Goal: Task Accomplishment & Management: Use online tool/utility

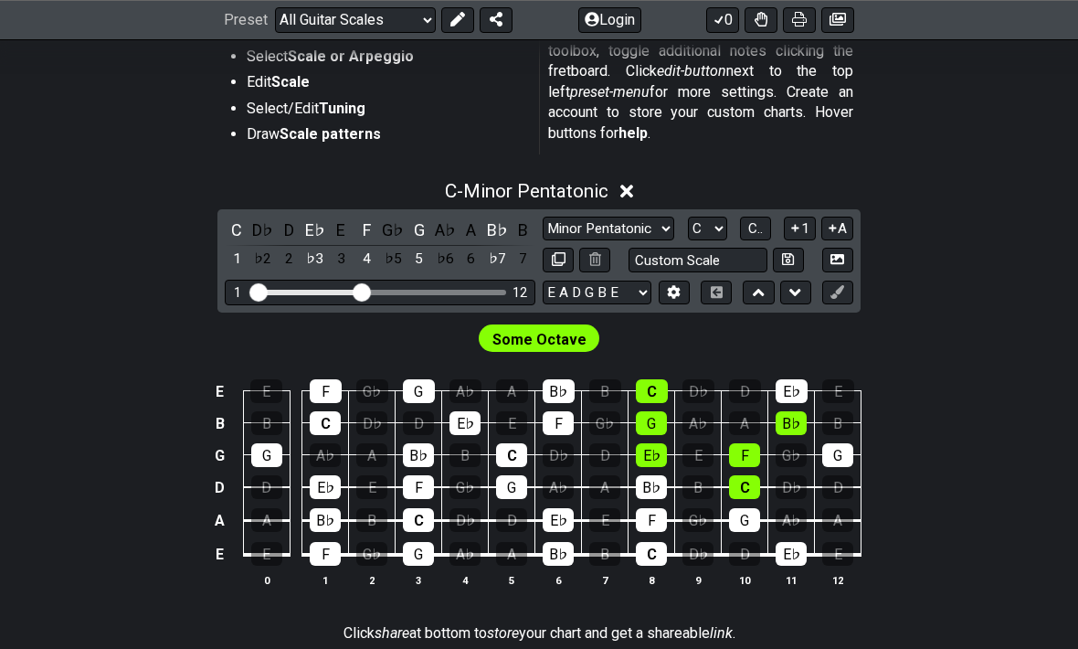
scroll to position [396, 0]
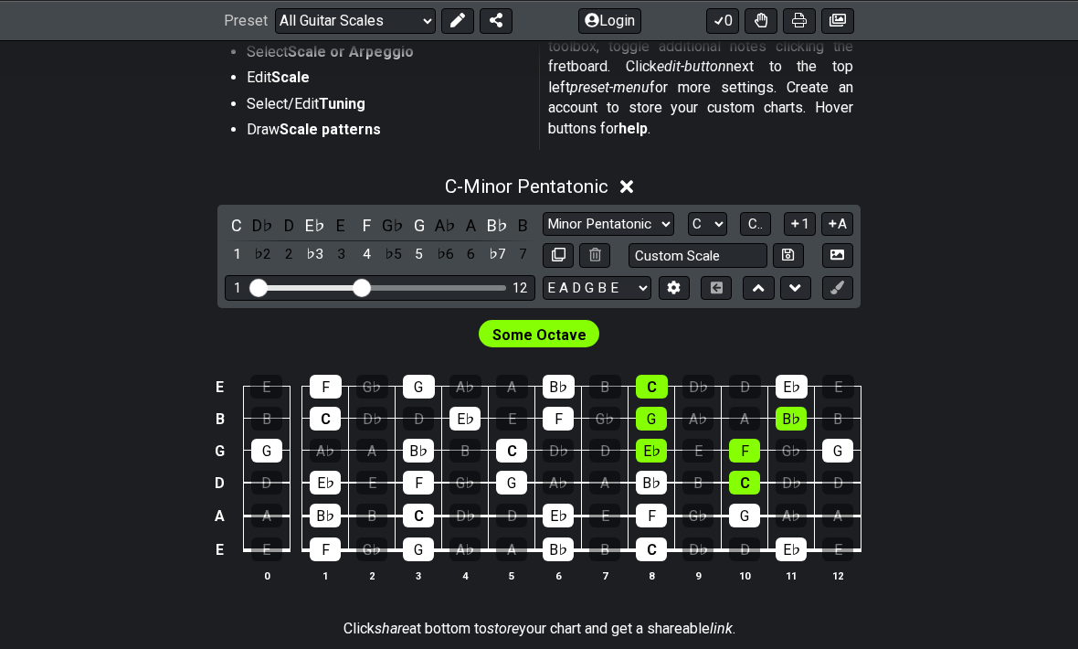
click at [417, 226] on div "G" at bounding box center [419, 225] width 24 height 25
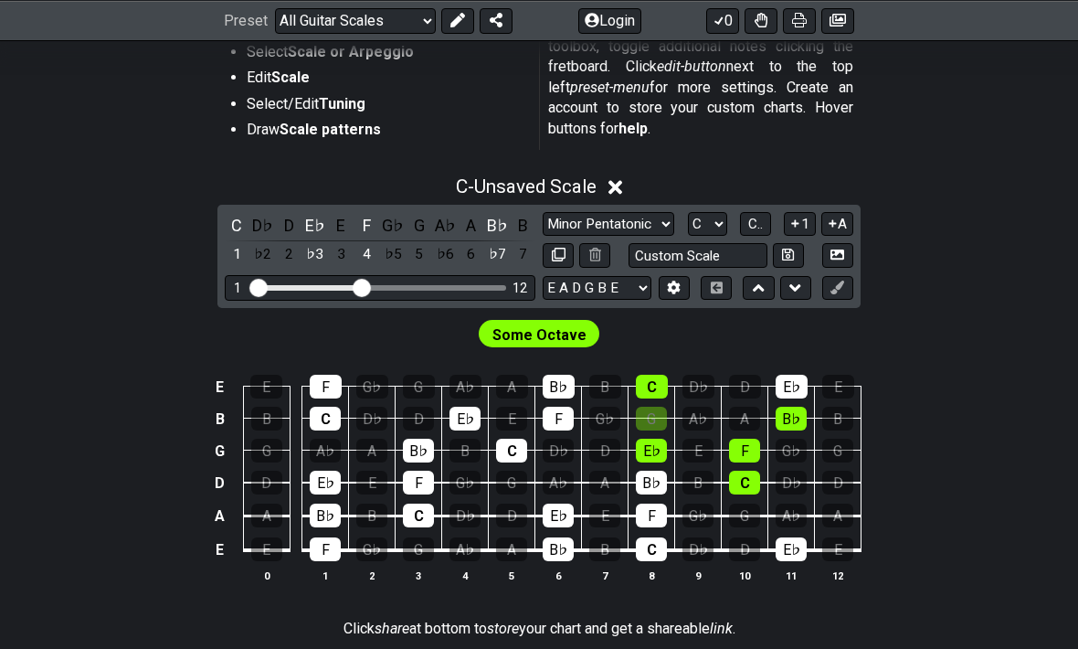
click at [640, 185] on div "C - Unsaved Scale" at bounding box center [539, 181] width 1078 height 34
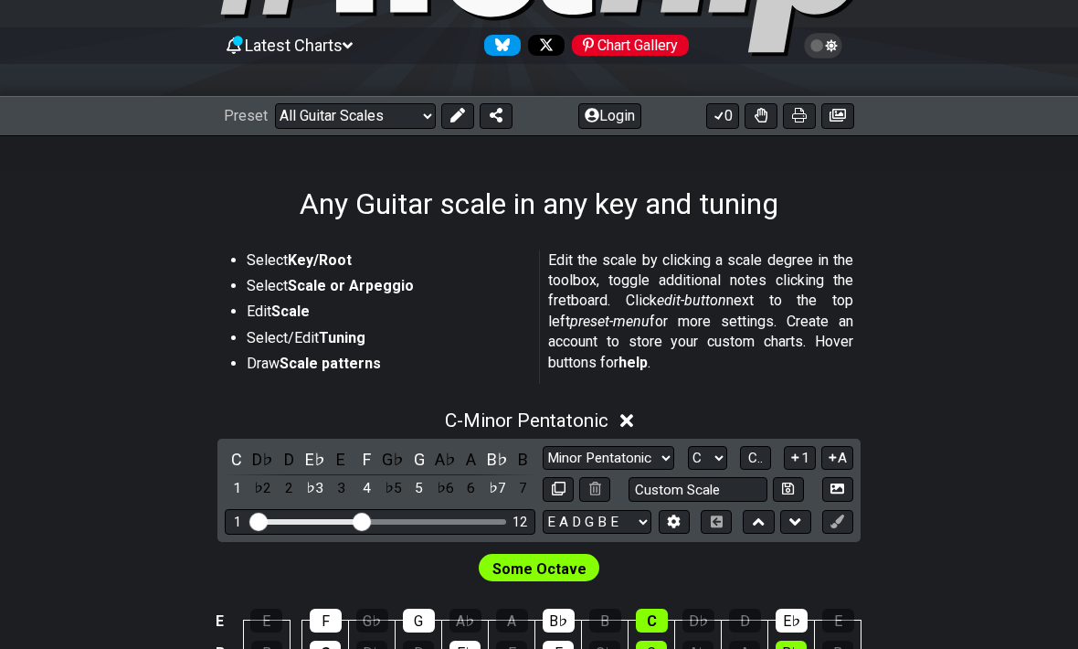
scroll to position [171, 0]
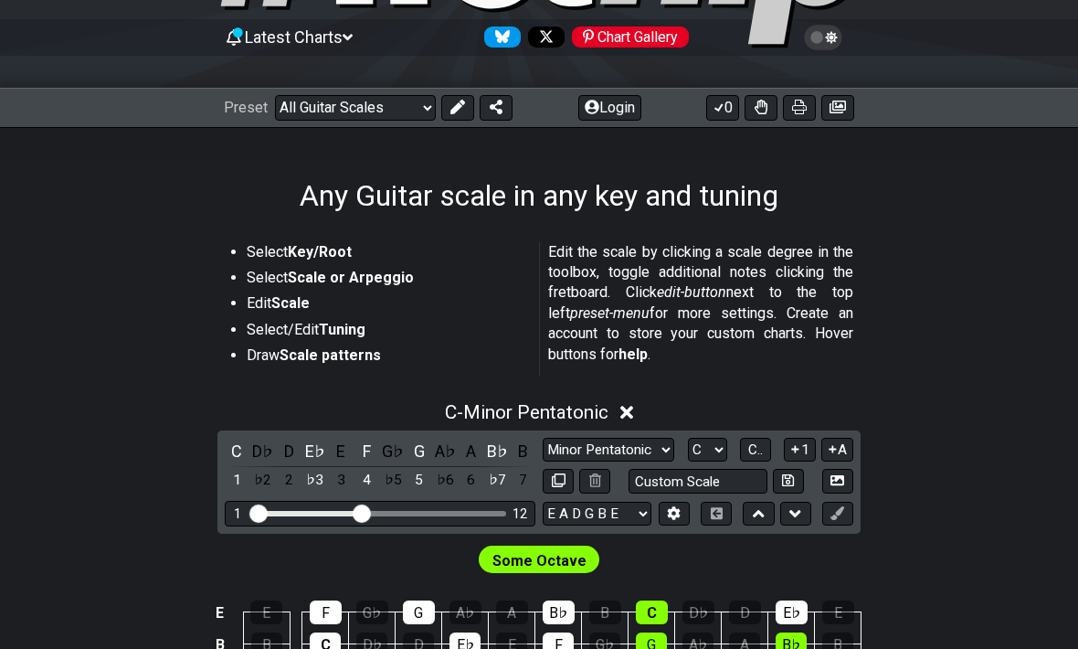
click at [716, 441] on select "A♭ A A♯ B♭ B C C♯ D♭ D D♯ E♭ E F F♯ G♭ G G♯" at bounding box center [707, 450] width 39 height 25
select select "G"
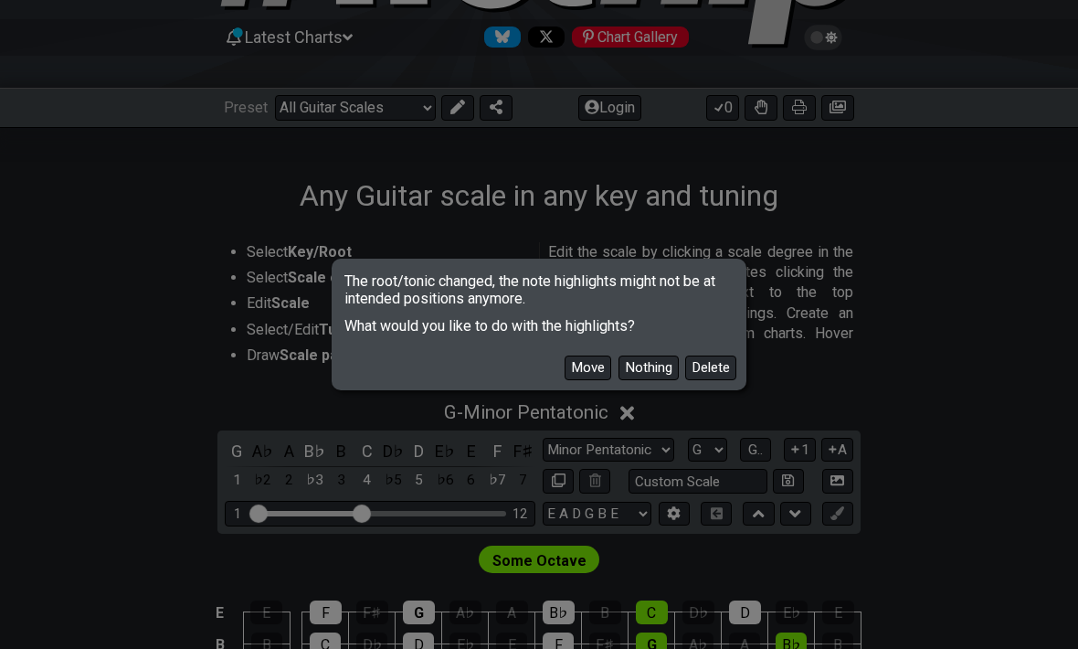
click at [586, 380] on button "Move" at bounding box center [588, 367] width 47 height 25
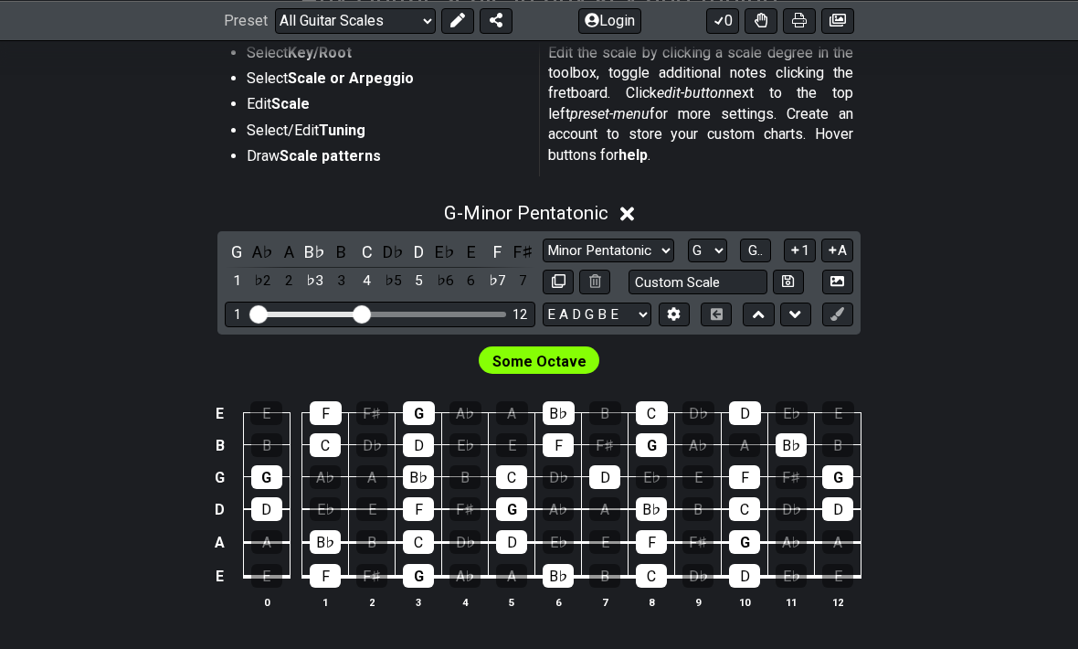
scroll to position [367, 0]
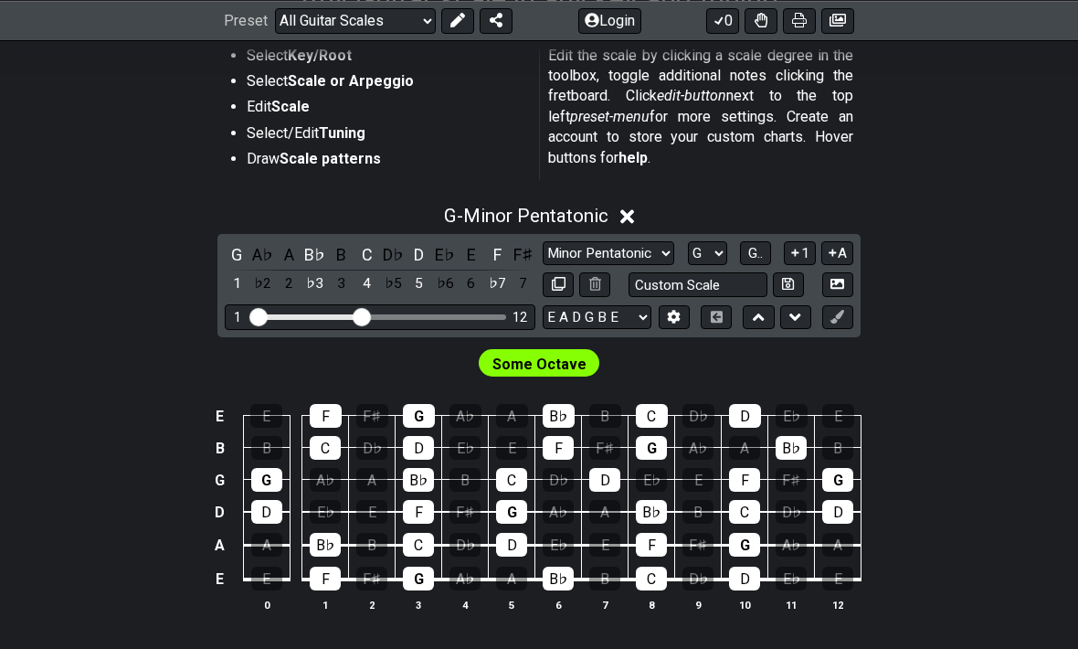
click at [703, 241] on select "A♭ A A♯ B♭ B C C♯ D♭ D D♯ E♭ E F F♯ G♭ G G♯" at bounding box center [707, 253] width 39 height 25
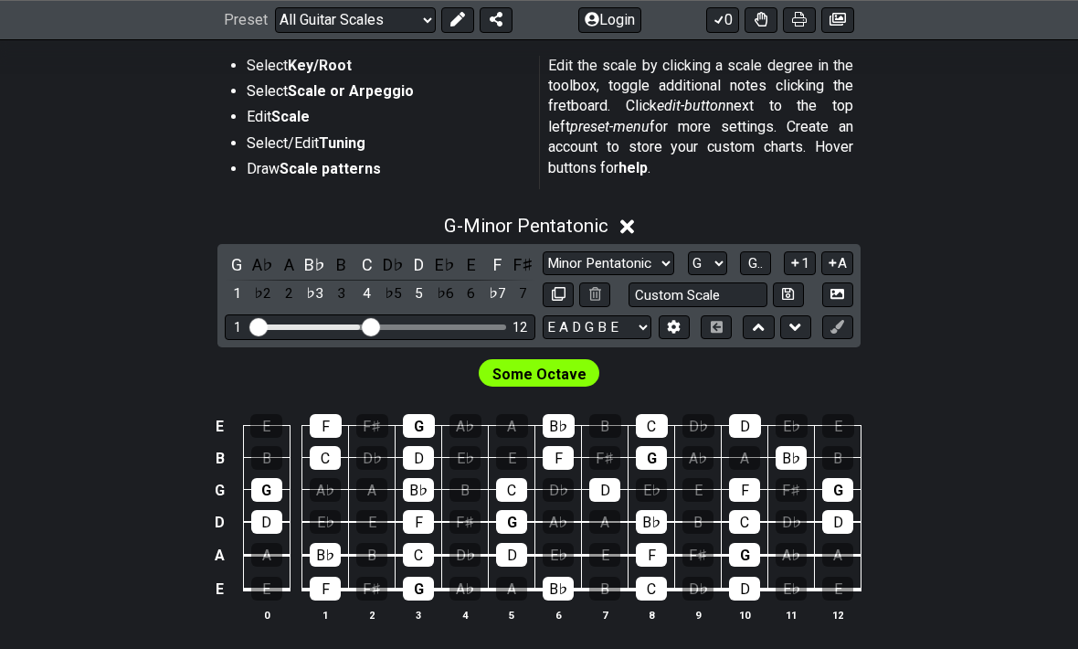
scroll to position [357, 0]
click at [754, 264] on span "G.." at bounding box center [755, 263] width 15 height 16
click at [757, 256] on span "1..7" at bounding box center [755, 263] width 22 height 16
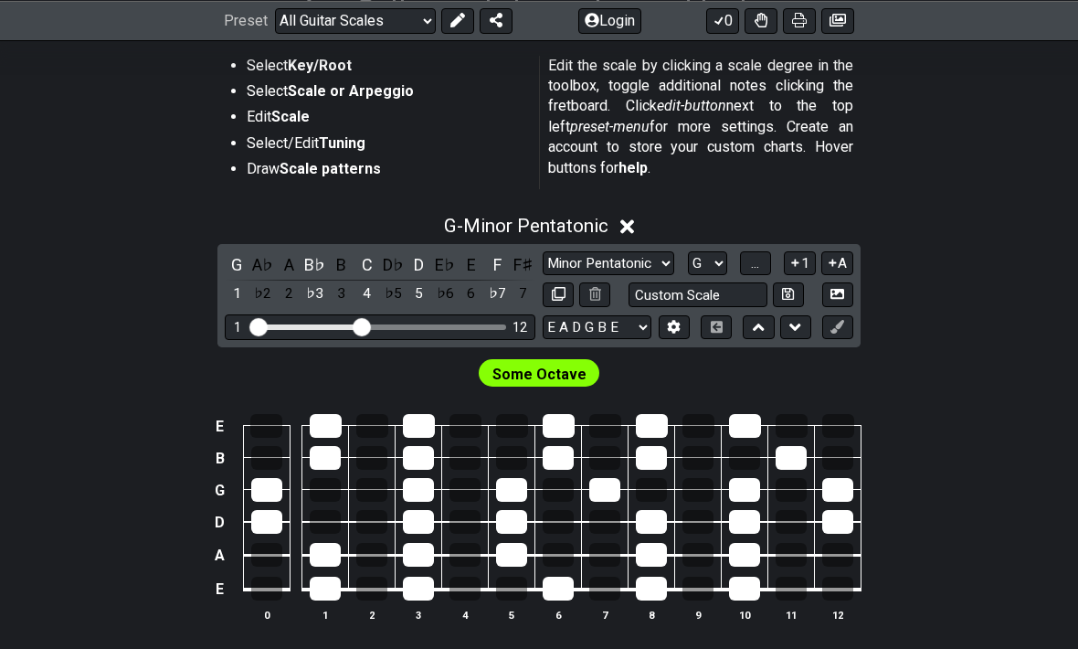
click at [759, 259] on span "..." at bounding box center [755, 263] width 8 height 16
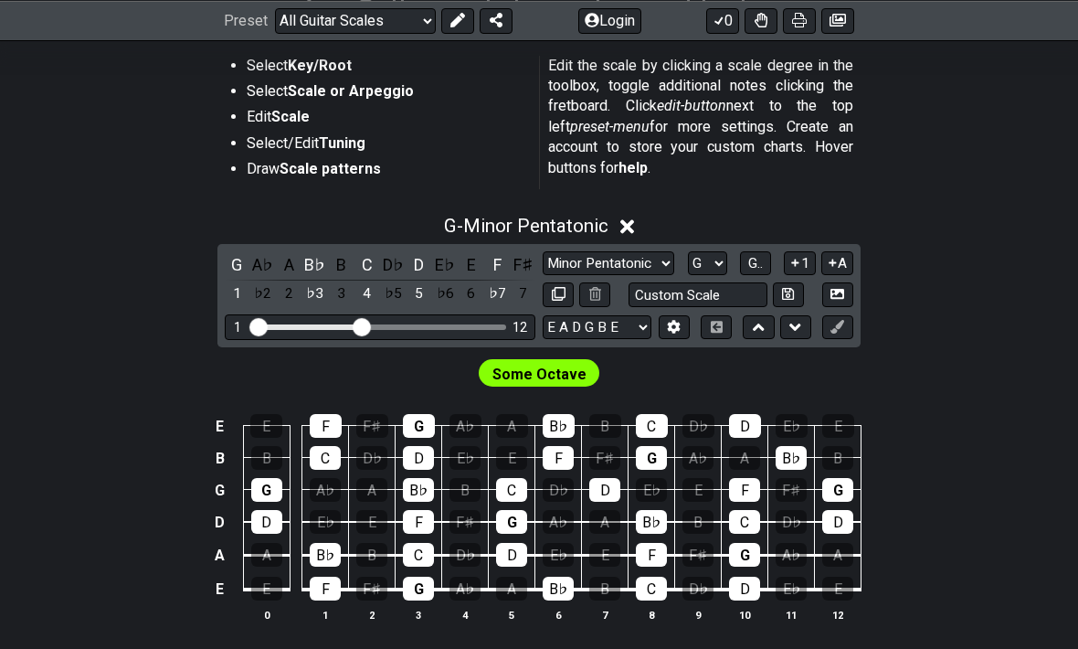
click at [757, 262] on span "G.." at bounding box center [755, 263] width 15 height 16
click at [759, 263] on span "1..7" at bounding box center [755, 263] width 22 height 16
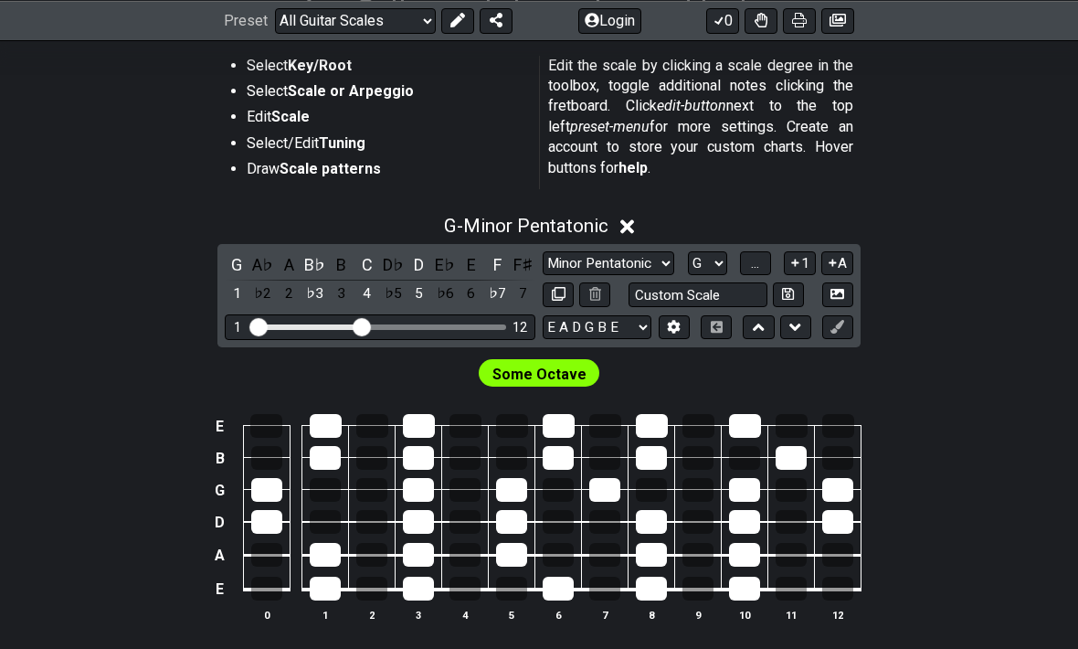
click at [759, 263] on span "..." at bounding box center [755, 263] width 8 height 16
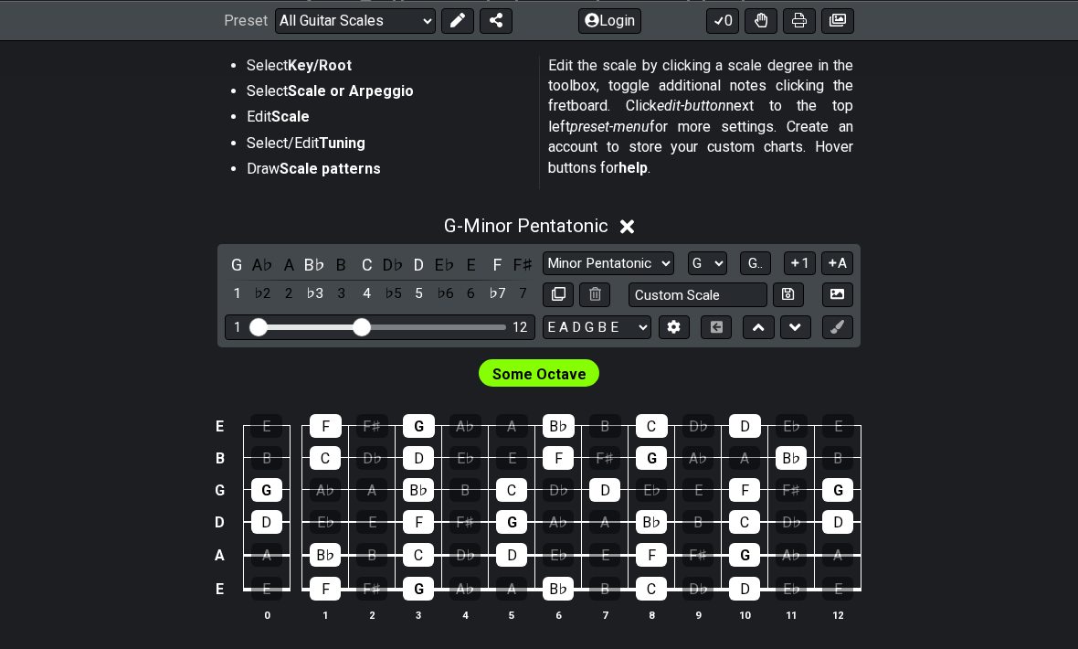
click at [646, 259] on select "Minor Pentatonic Root Minor Pentatonic Major Pentatonic Minor Blues Major Blues…" at bounding box center [609, 263] width 132 height 25
select select "Major / [PERSON_NAME]"
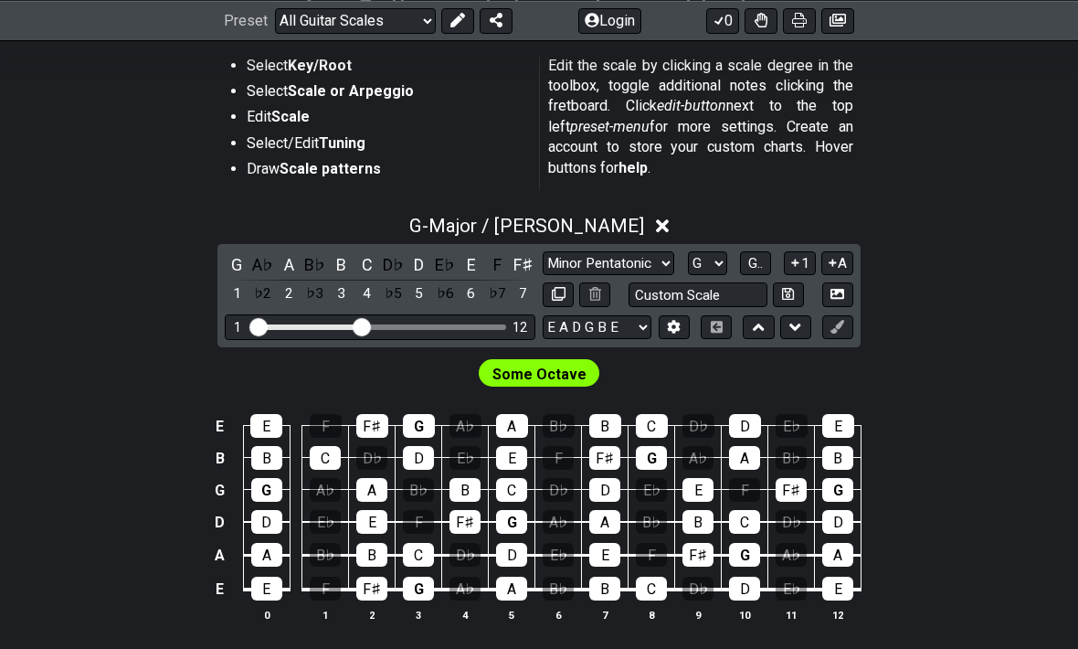
click at [723, 291] on input "Custom Scale" at bounding box center [698, 294] width 139 height 25
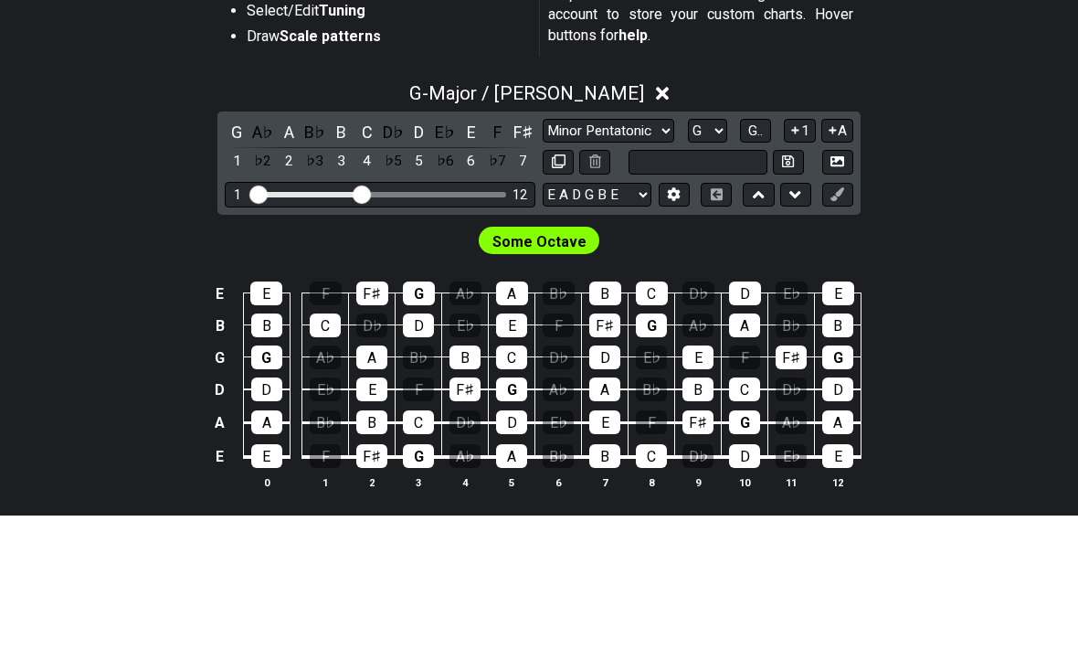
click at [1010, 348] on div "Some Octave" at bounding box center [539, 370] width 1078 height 44
type input "Custom Scale"
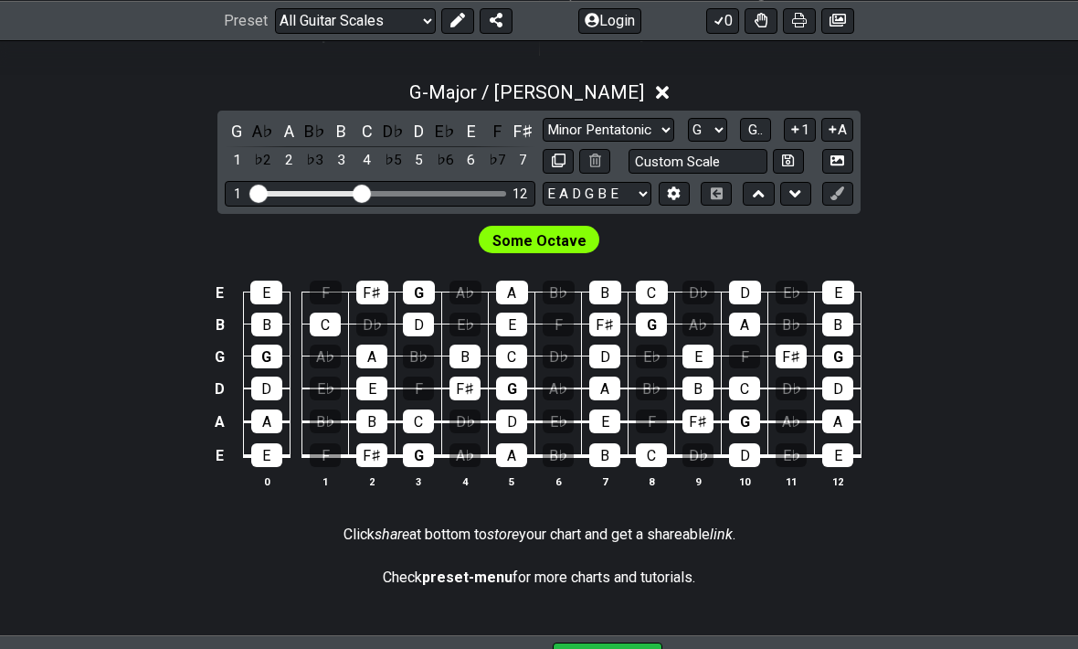
click at [676, 191] on icon at bounding box center [674, 193] width 13 height 14
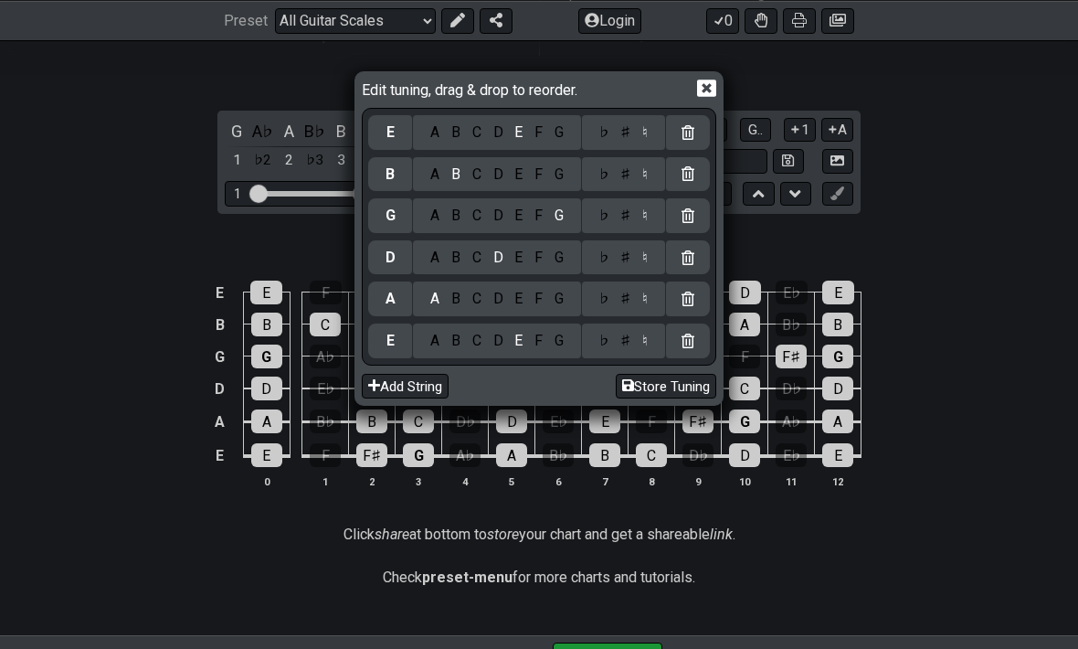
click at [708, 85] on icon at bounding box center [706, 88] width 19 height 19
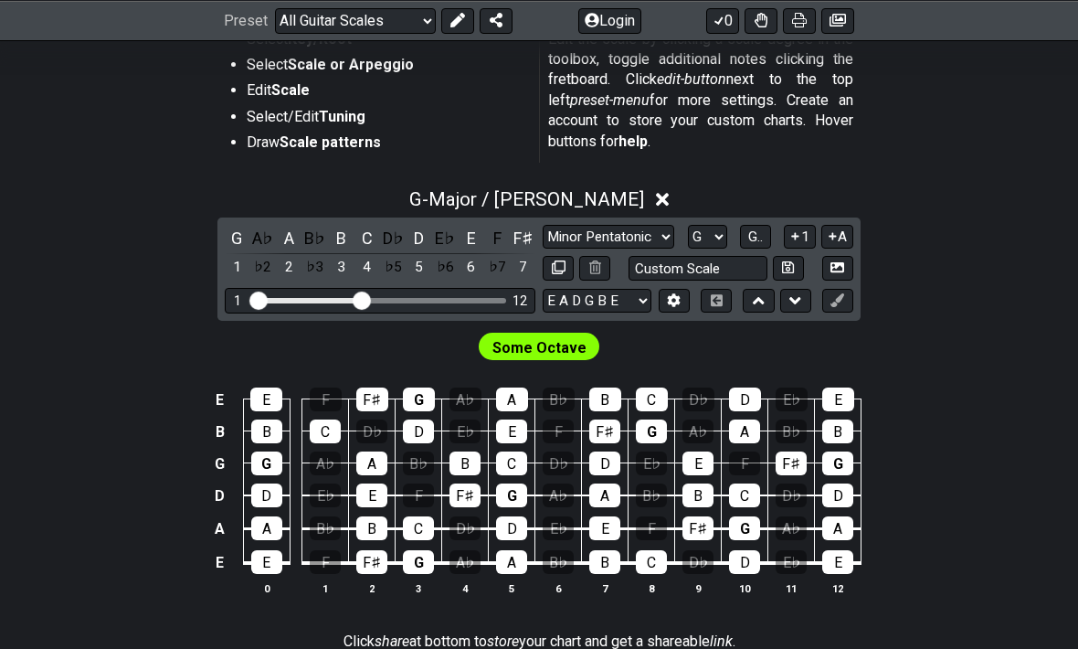
scroll to position [383, 0]
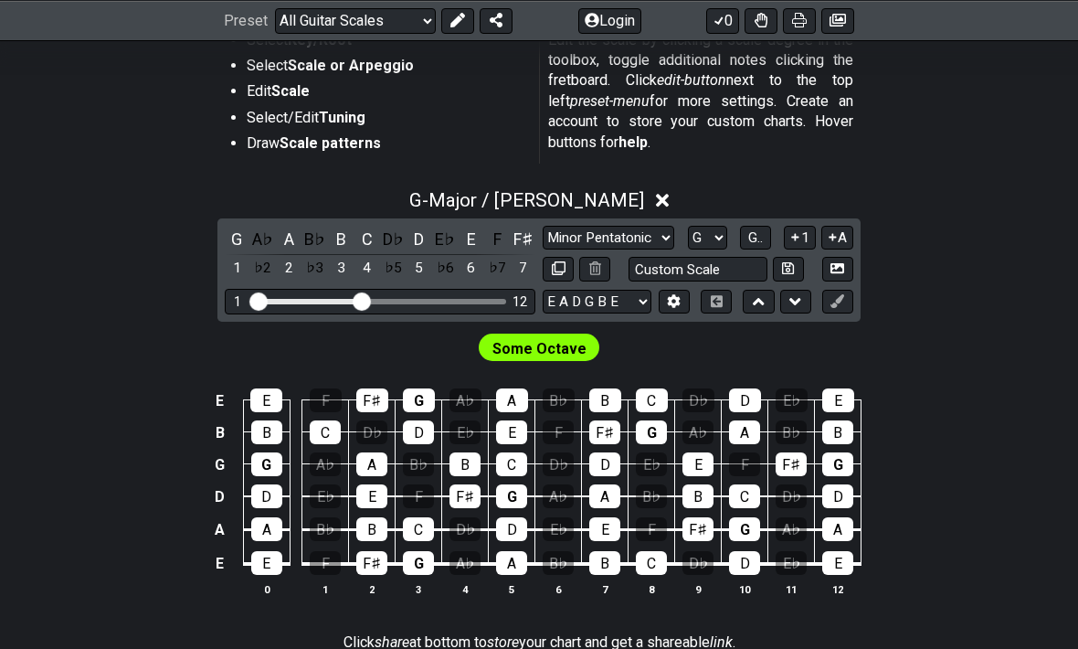
click at [838, 301] on icon at bounding box center [837, 301] width 14 height 14
click at [829, 306] on button at bounding box center [837, 302] width 31 height 25
click at [832, 300] on icon at bounding box center [837, 301] width 14 height 14
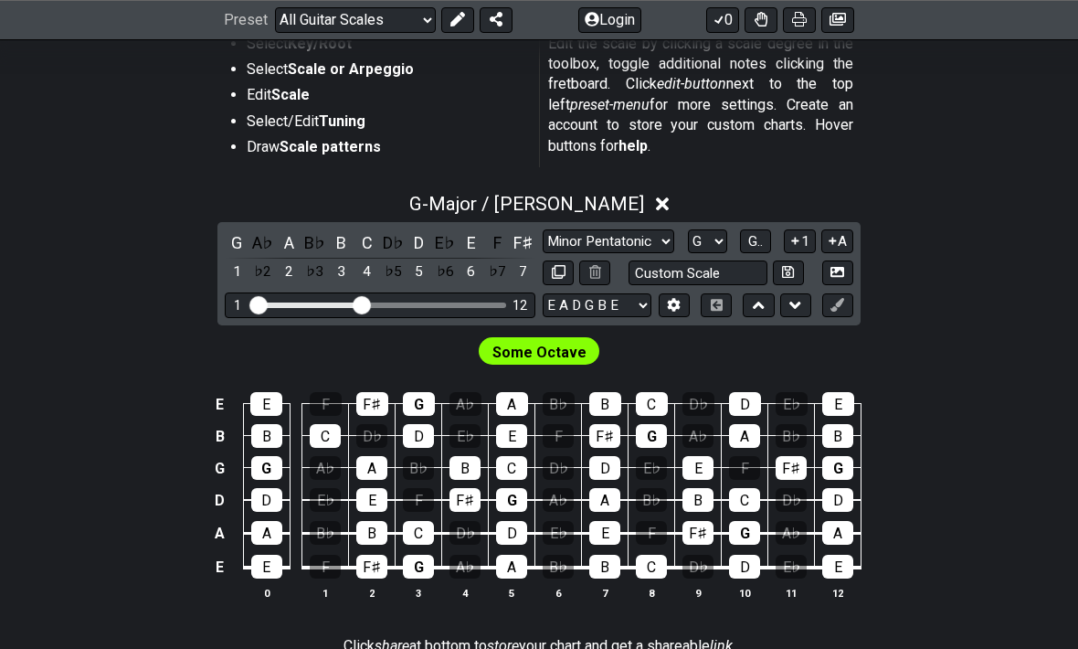
scroll to position [379, 0]
click at [410, 569] on div "G" at bounding box center [418, 567] width 31 height 24
click at [417, 564] on div "G" at bounding box center [418, 567] width 31 height 24
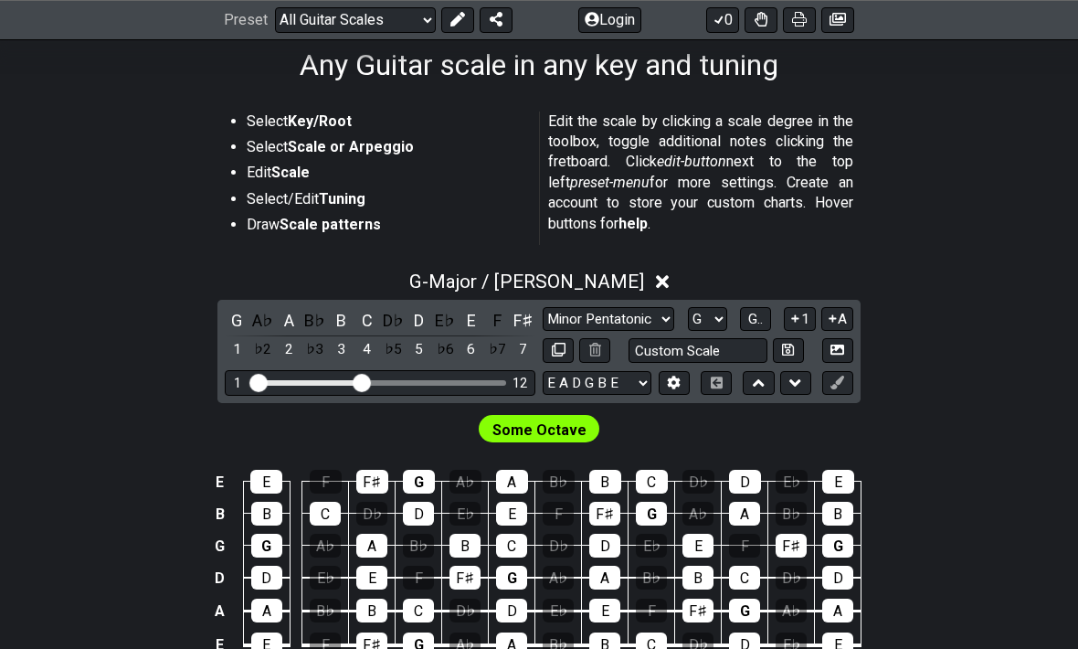
scroll to position [294, 0]
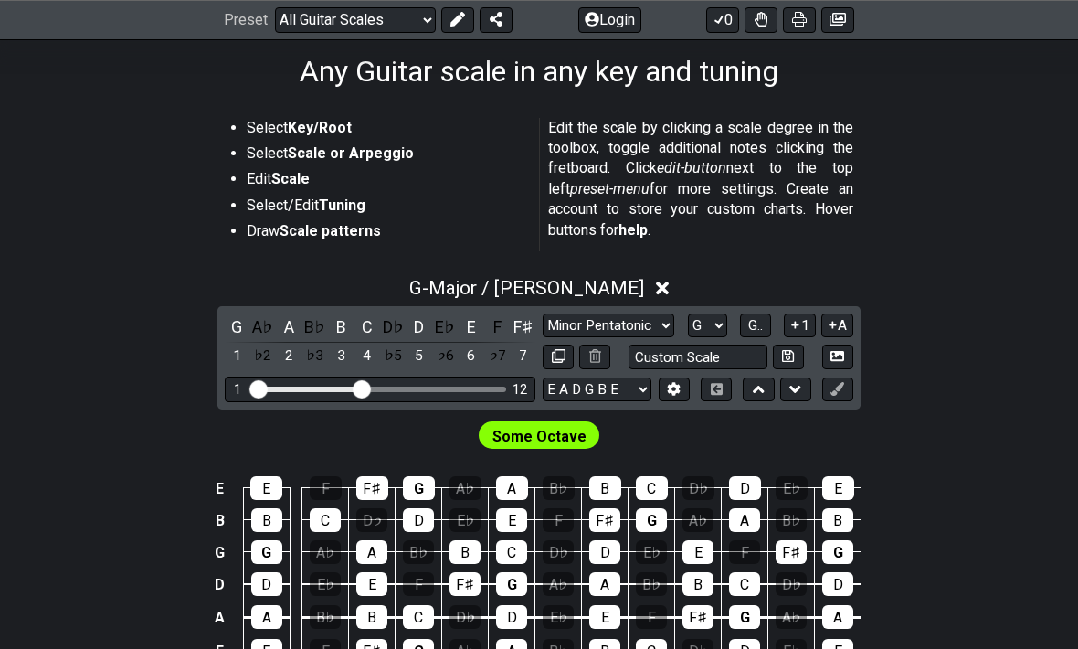
click at [320, 120] on strong "Key/Root" at bounding box center [320, 128] width 64 height 17
click at [641, 330] on select "Minor Pentatonic Root Minor Pentatonic Major Pentatonic Minor Blues Major Blues…" at bounding box center [609, 325] width 132 height 25
click at [625, 313] on select "Minor Pentatonic Root Minor Pentatonic Major Pentatonic Minor Blues Major Blues…" at bounding box center [609, 325] width 132 height 25
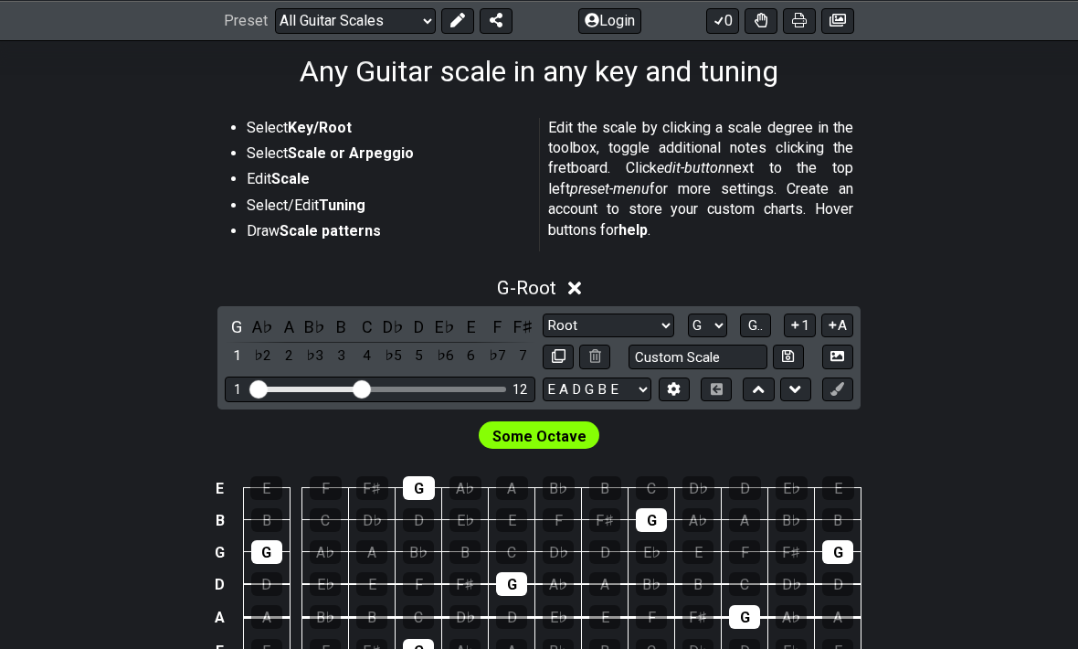
click at [620, 318] on select "Minor Pentatonic Root Minor Pentatonic Major Pentatonic Minor Blues Major Blues…" at bounding box center [609, 325] width 132 height 25
select select "Major / [PERSON_NAME]"
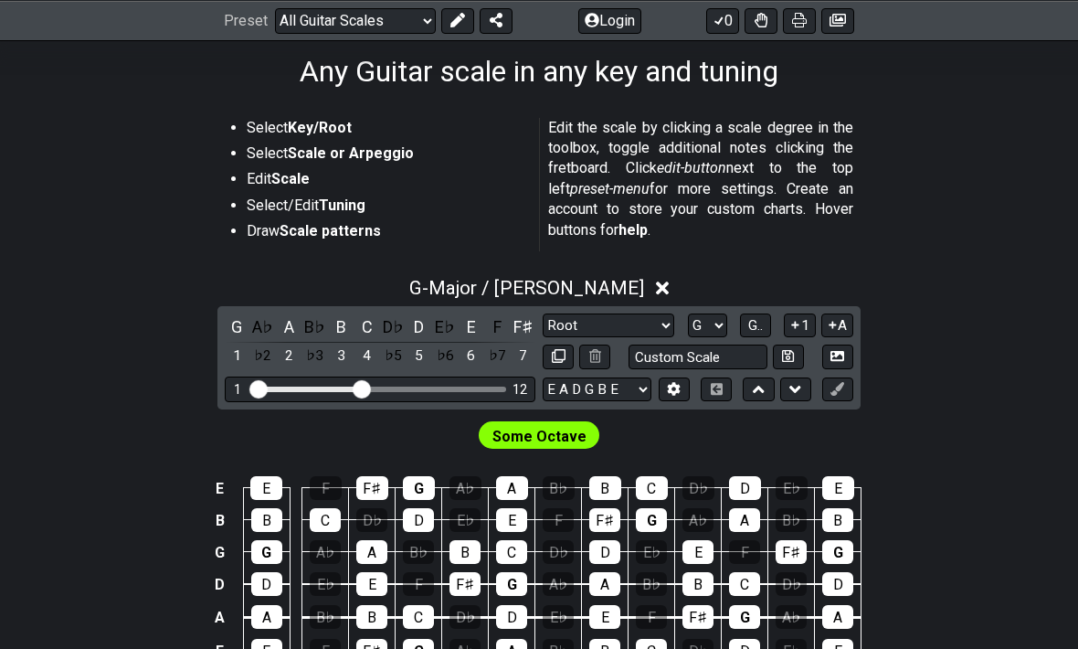
click at [702, 316] on select "A♭ A A♯ B♭ B C C♯ D♭ D D♯ E♭ E F F♯ G♭ G G♯" at bounding box center [707, 325] width 39 height 25
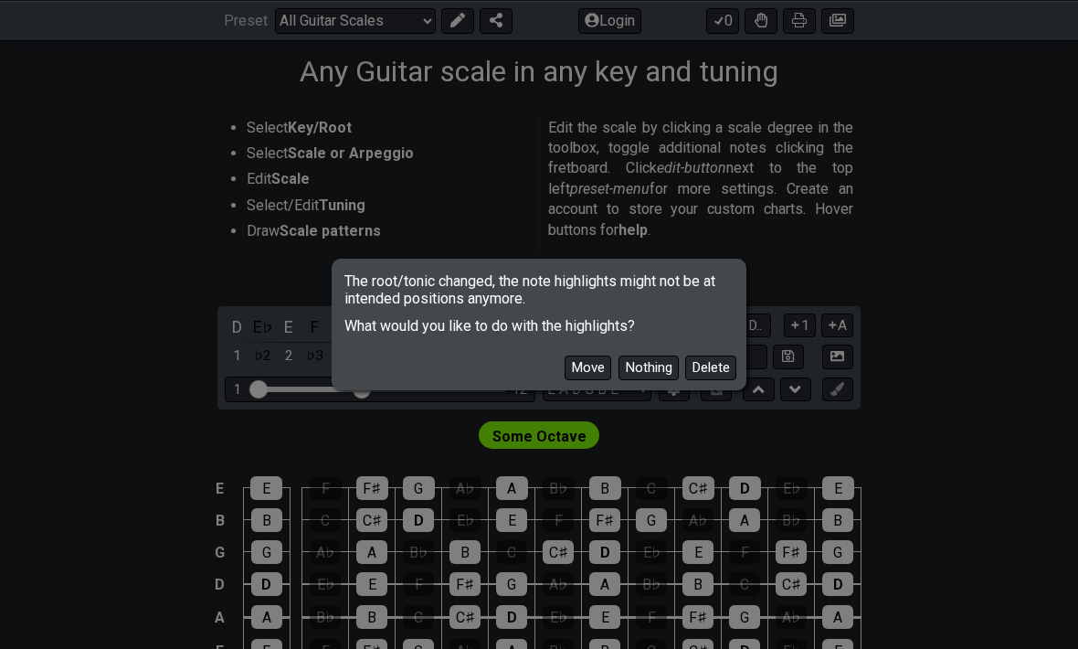
click at [651, 380] on button "Nothing" at bounding box center [648, 367] width 60 height 25
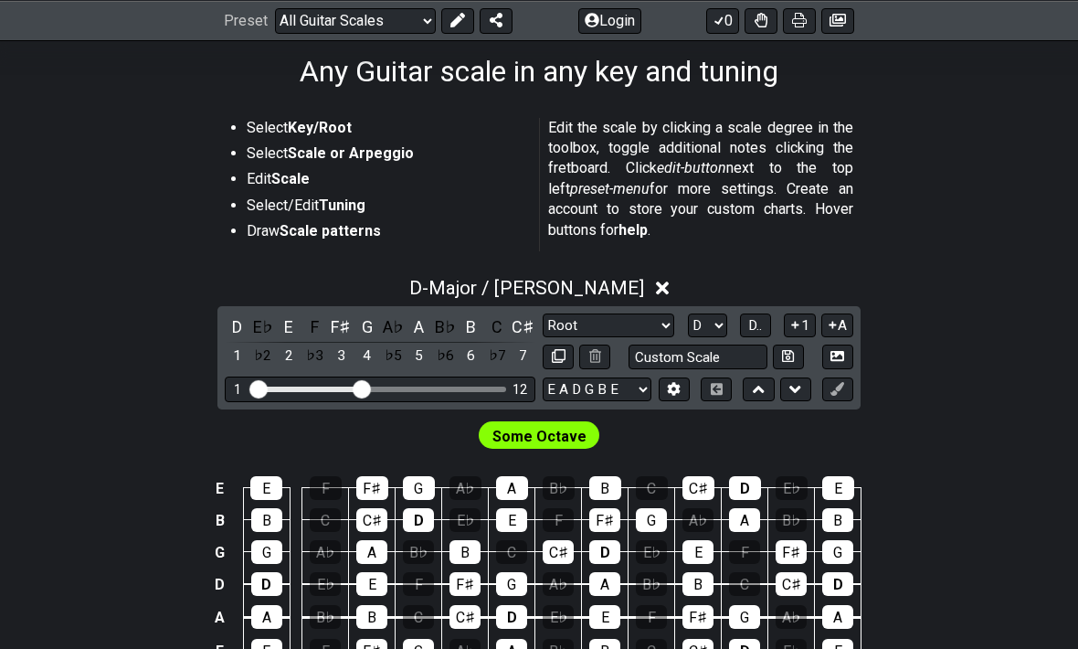
click at [716, 322] on select "A♭ A A♯ B♭ B C C♯ D♭ D D♯ E♭ E F F♯ G♭ G G♯" at bounding box center [707, 325] width 39 height 25
select select "G"
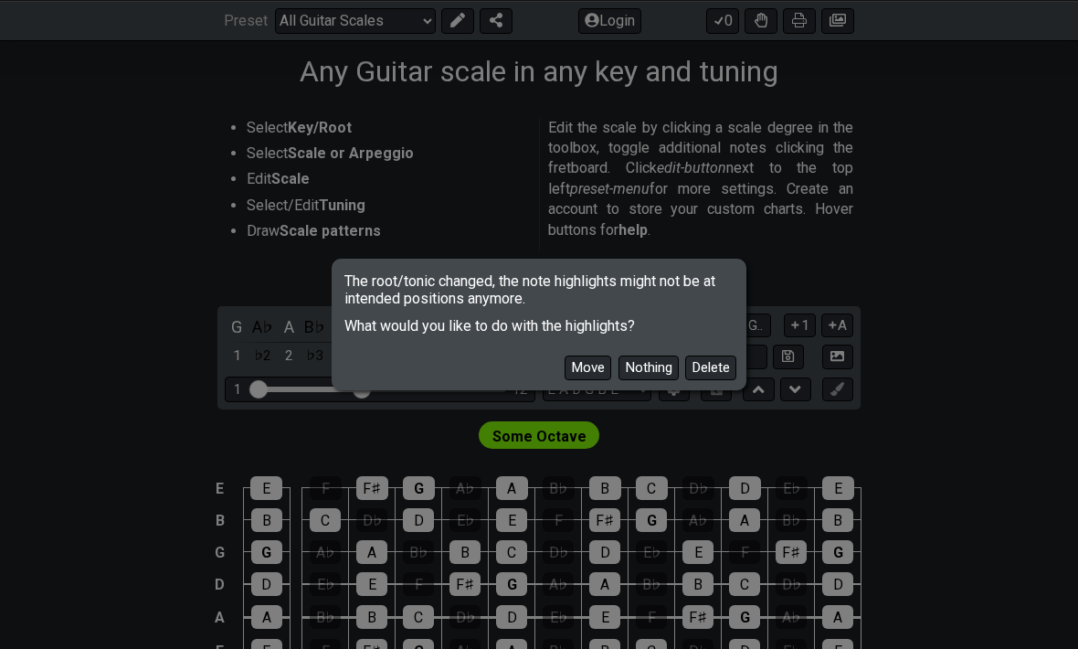
click at [587, 380] on button "Move" at bounding box center [588, 367] width 47 height 25
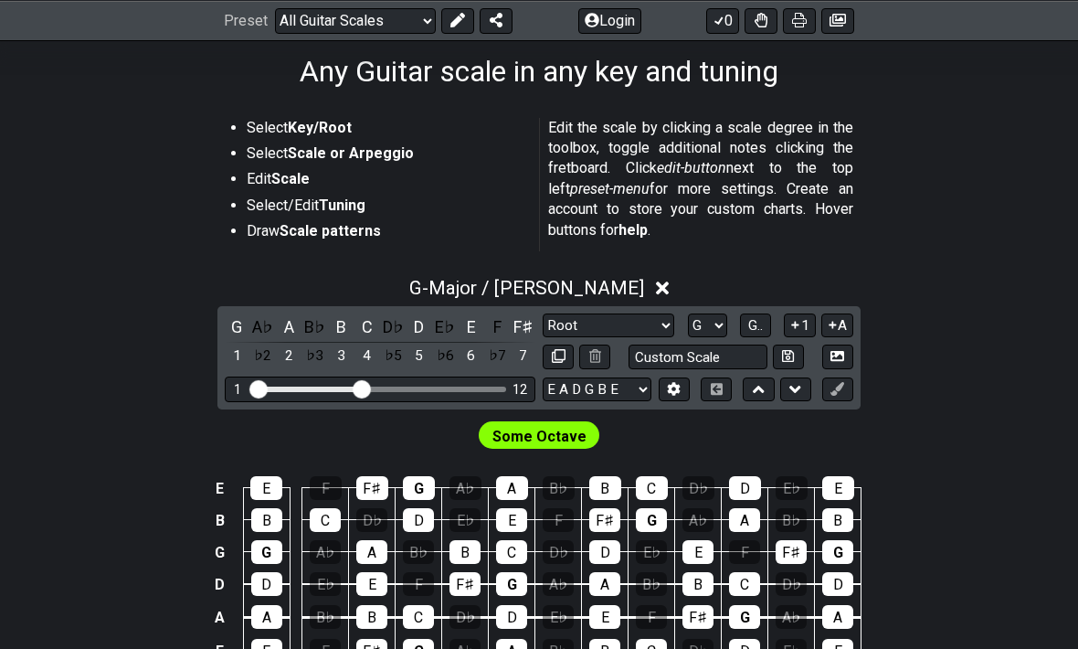
click at [684, 384] on button at bounding box center [674, 389] width 31 height 25
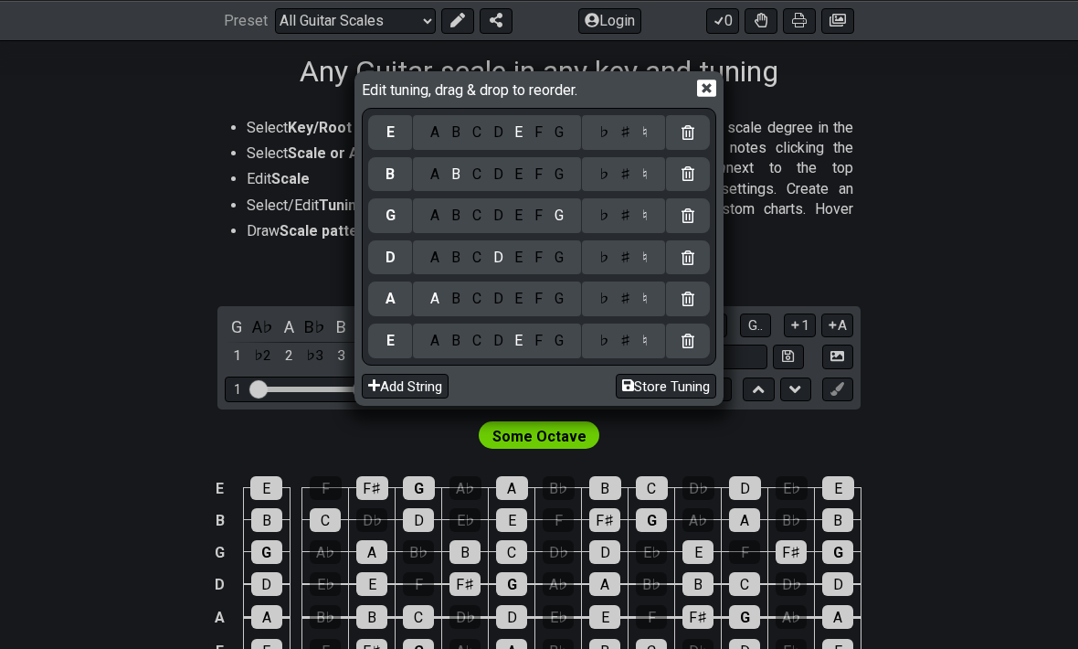
click at [705, 90] on icon at bounding box center [706, 88] width 19 height 17
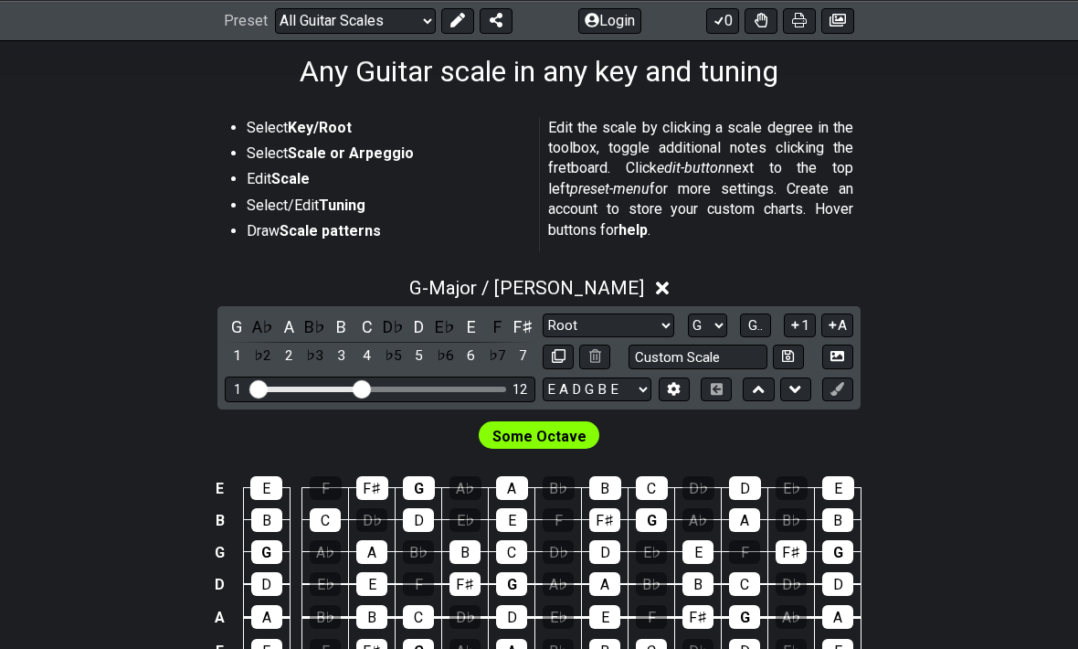
click at [847, 392] on button at bounding box center [837, 389] width 31 height 25
click at [413, 648] on div "G" at bounding box center [418, 651] width 31 height 24
click at [431, 643] on div "G" at bounding box center [418, 651] width 31 height 24
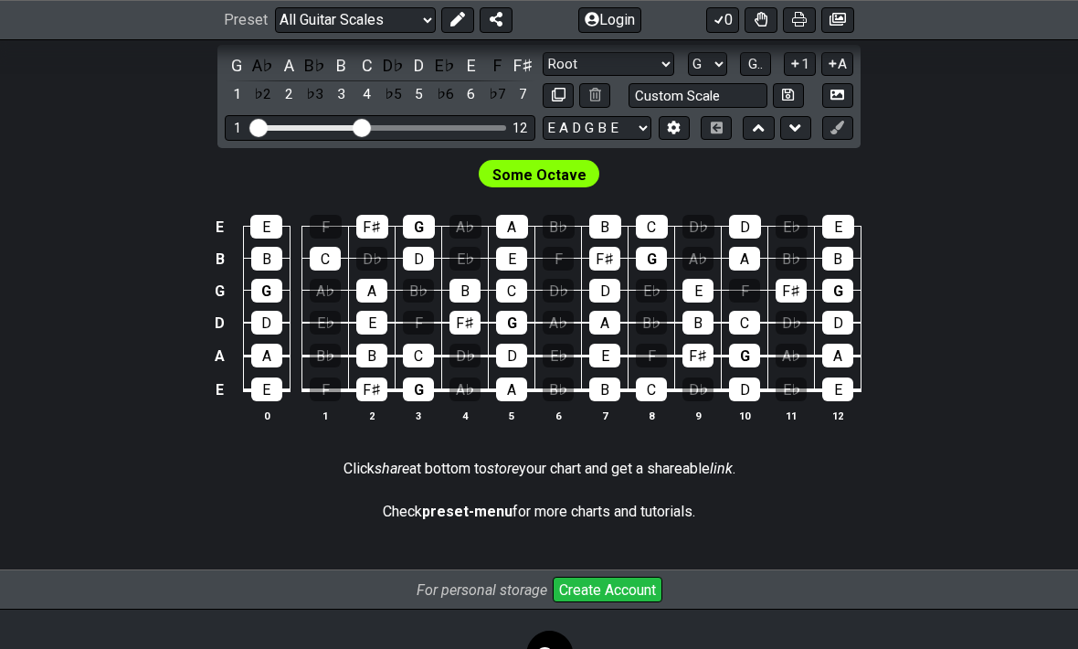
scroll to position [596, 0]
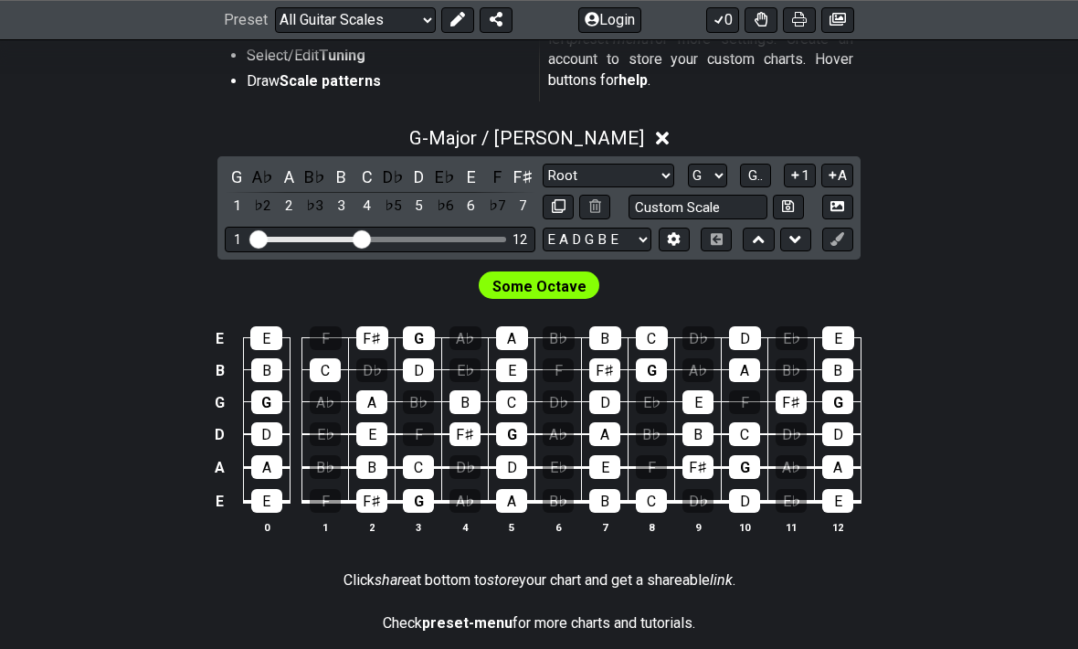
click at [668, 228] on button at bounding box center [674, 240] width 31 height 25
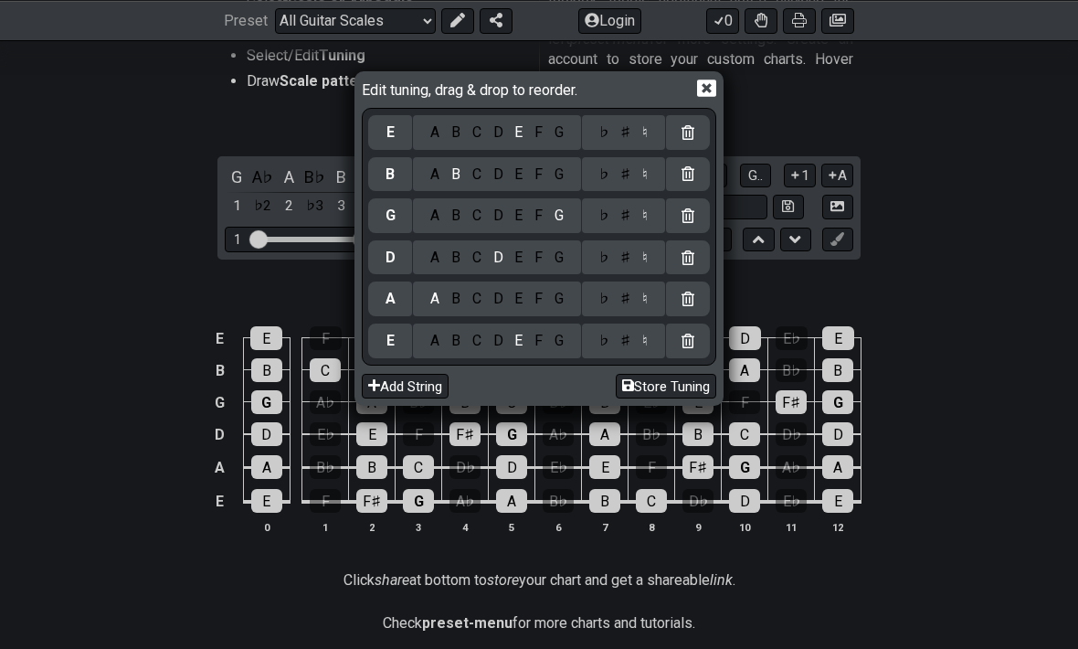
click at [710, 86] on icon at bounding box center [706, 88] width 19 height 19
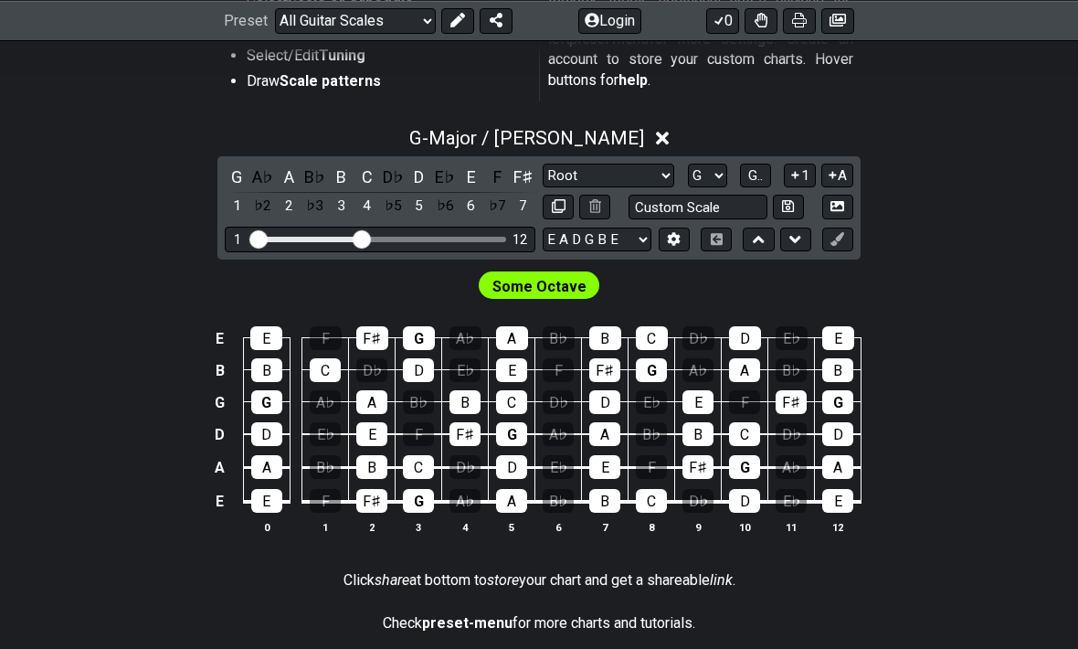
click at [761, 235] on icon at bounding box center [759, 239] width 12 height 18
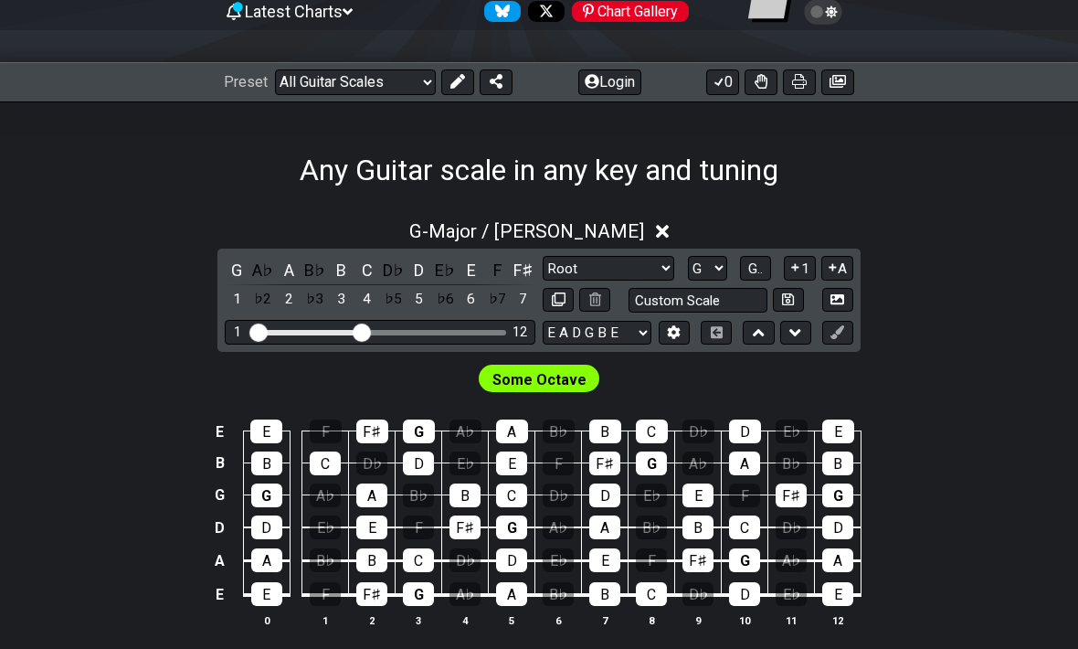
click at [794, 332] on icon at bounding box center [795, 333] width 12 height 7
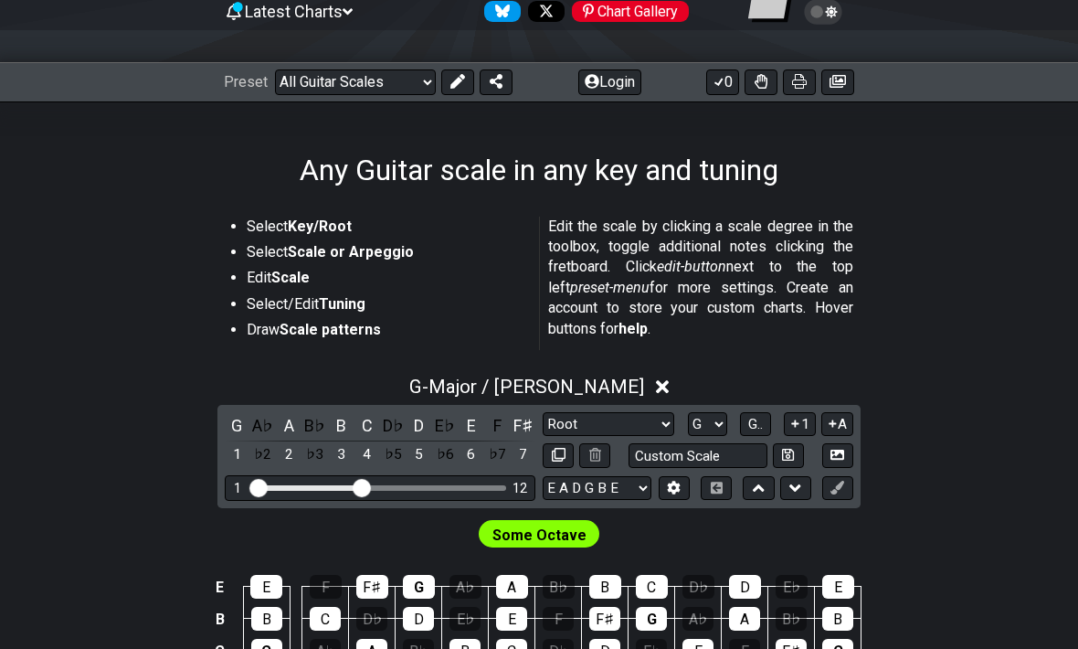
click at [797, 491] on icon at bounding box center [795, 488] width 12 height 18
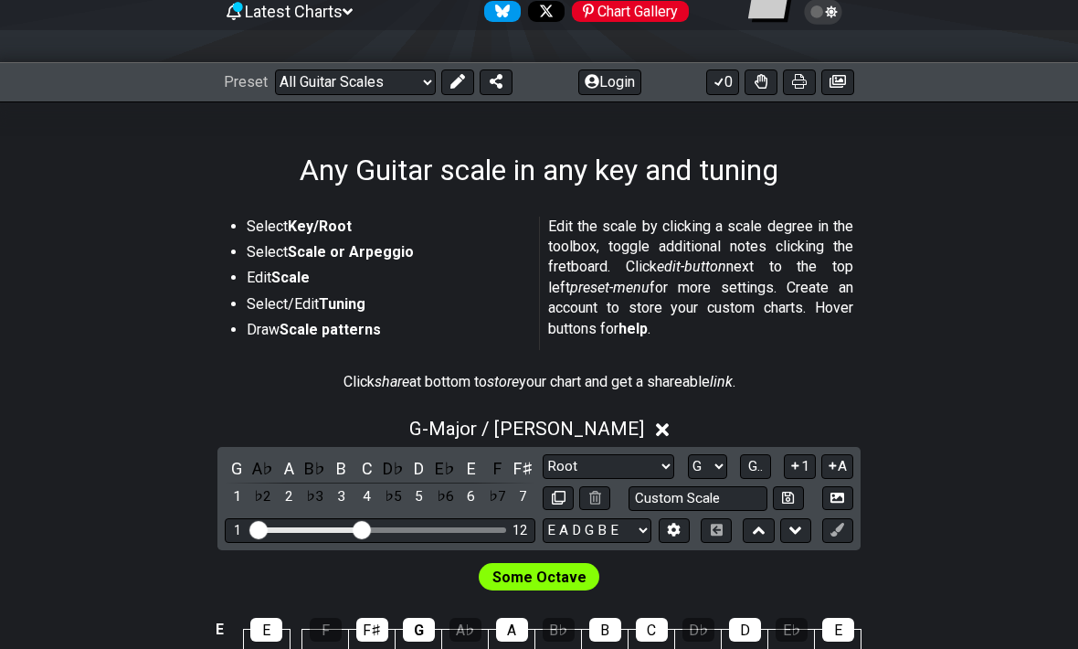
click at [796, 526] on icon at bounding box center [795, 530] width 12 height 18
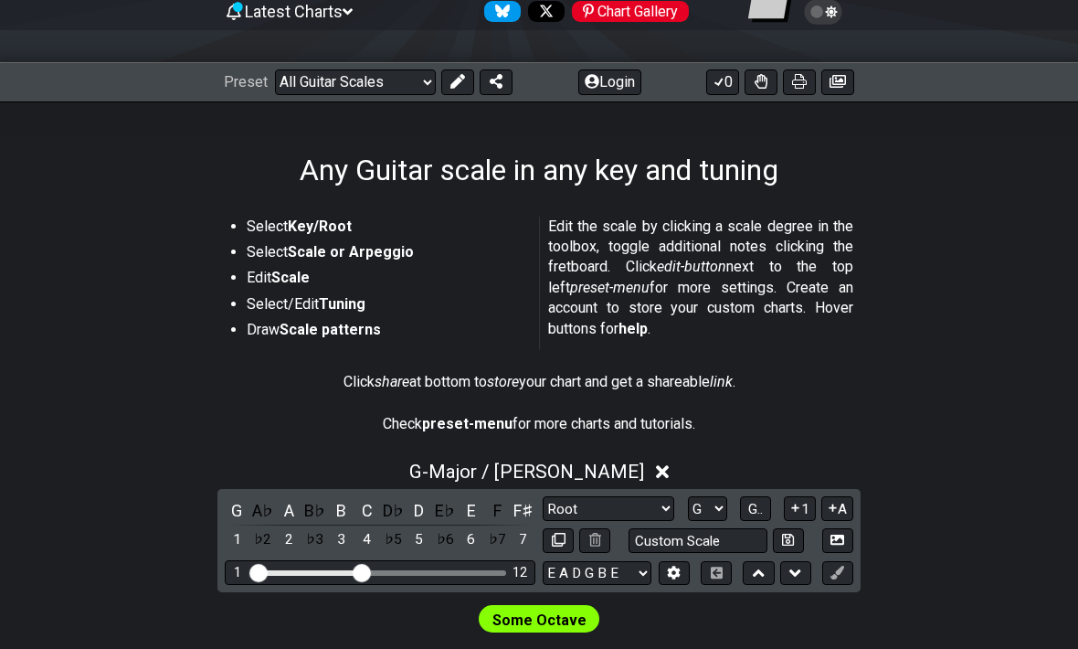
click at [794, 566] on icon at bounding box center [795, 573] width 12 height 18
click at [766, 570] on button at bounding box center [758, 573] width 31 height 25
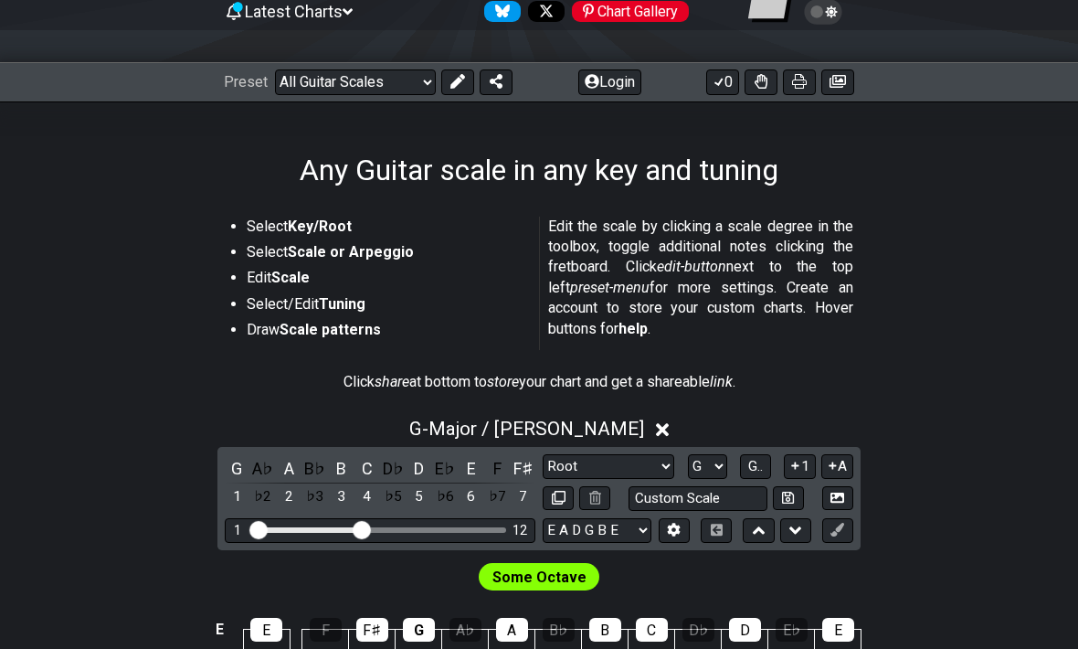
click at [758, 526] on icon at bounding box center [759, 529] width 12 height 7
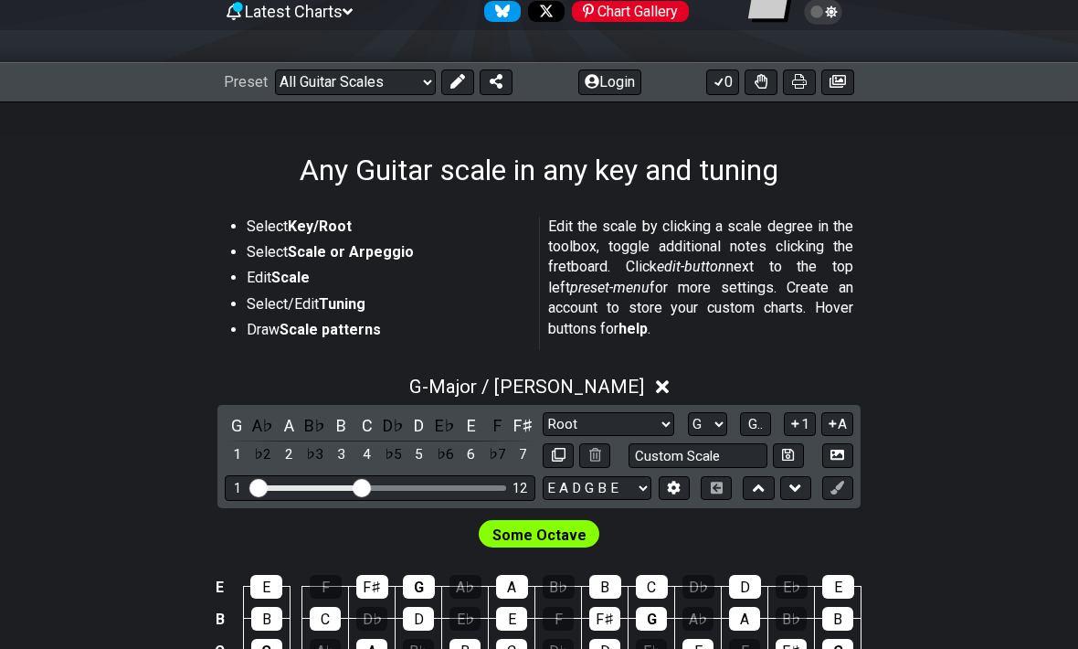
click at [762, 486] on icon at bounding box center [759, 487] width 12 height 7
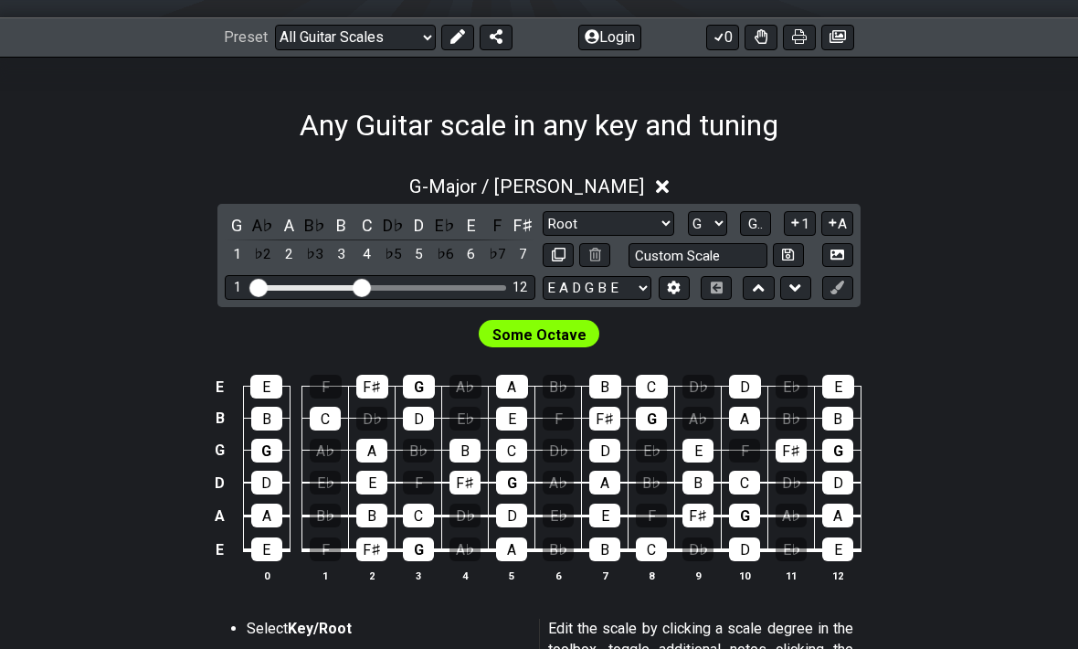
scroll to position [229, 0]
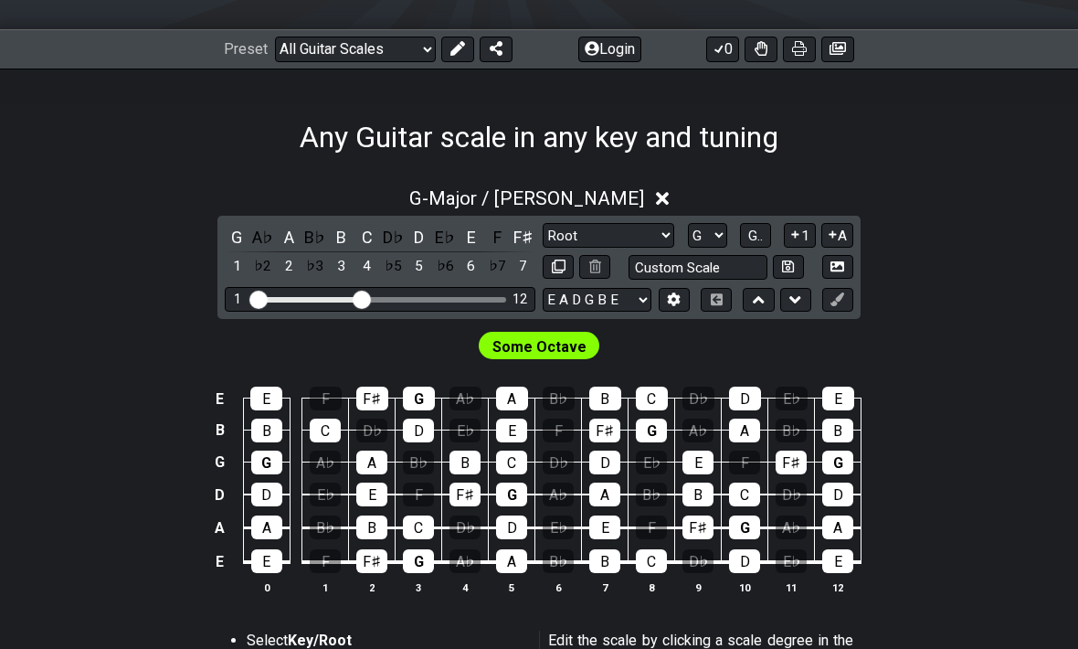
click at [558, 343] on span "Some Octave" at bounding box center [539, 346] width 94 height 26
click at [561, 347] on span "Some Octave" at bounding box center [539, 346] width 94 height 26
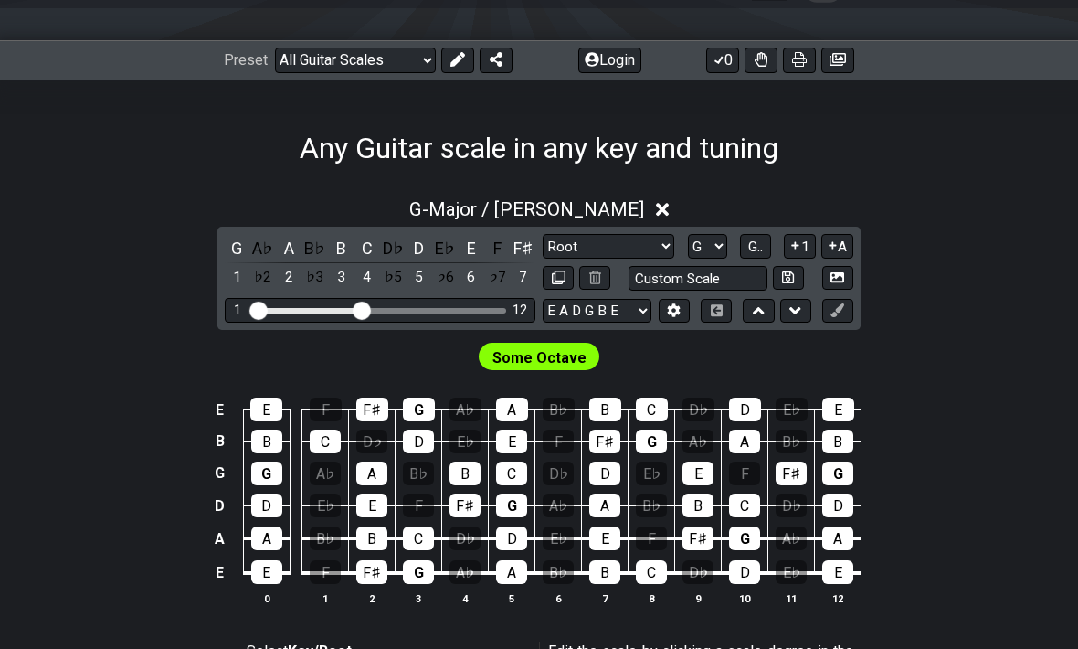
scroll to position [216, 0]
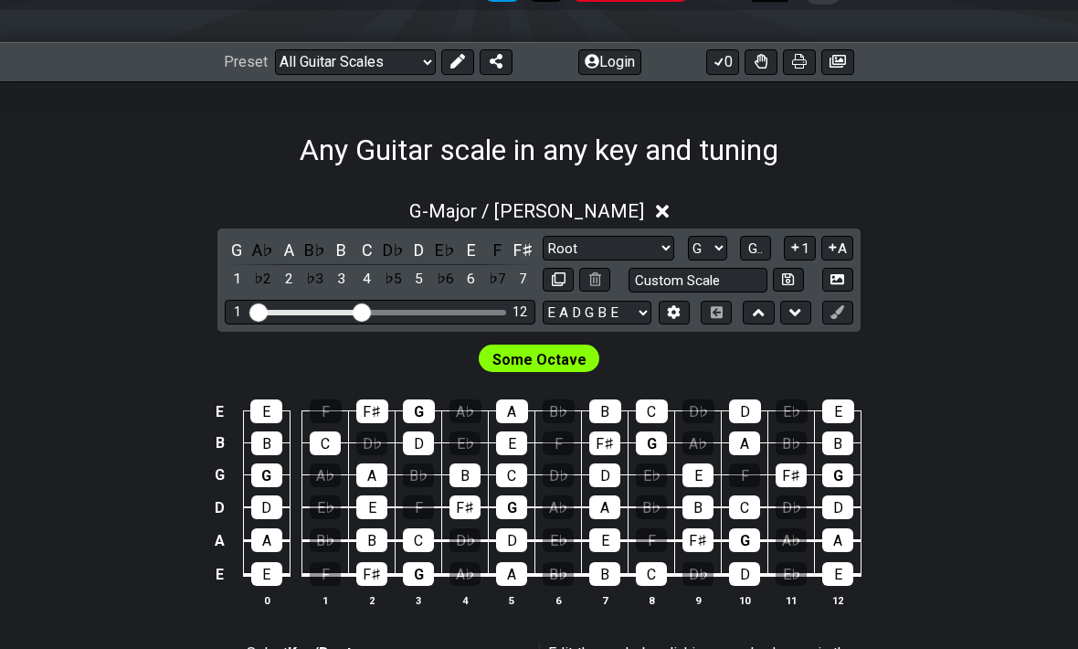
click at [798, 242] on icon at bounding box center [795, 248] width 17 height 14
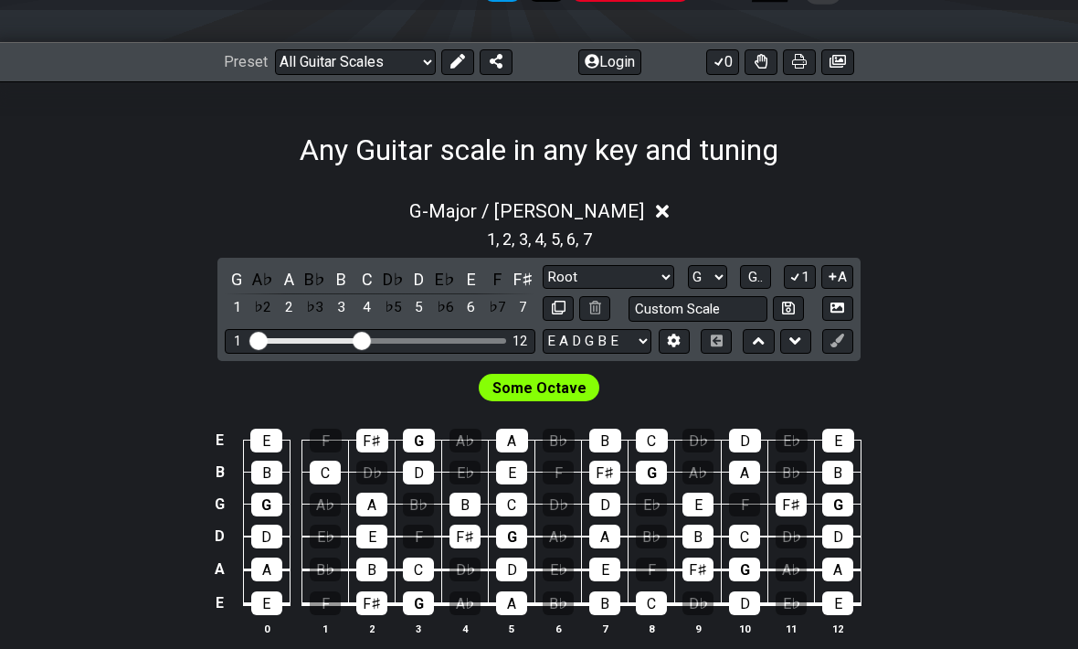
click at [803, 270] on button "1" at bounding box center [799, 277] width 31 height 25
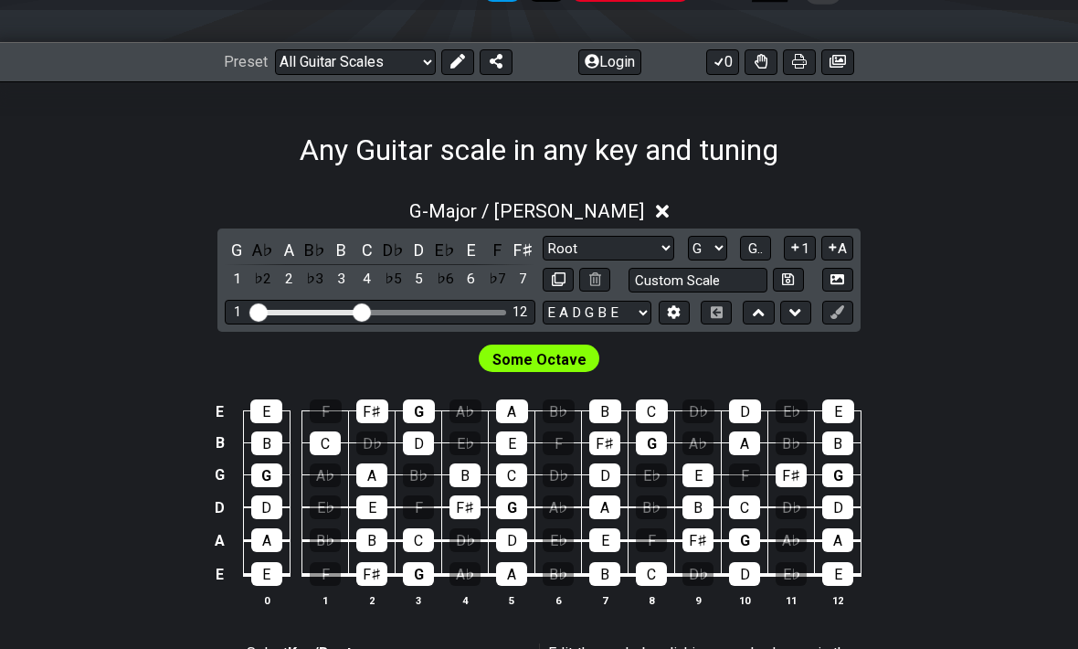
click at [802, 244] on button "1" at bounding box center [799, 248] width 31 height 25
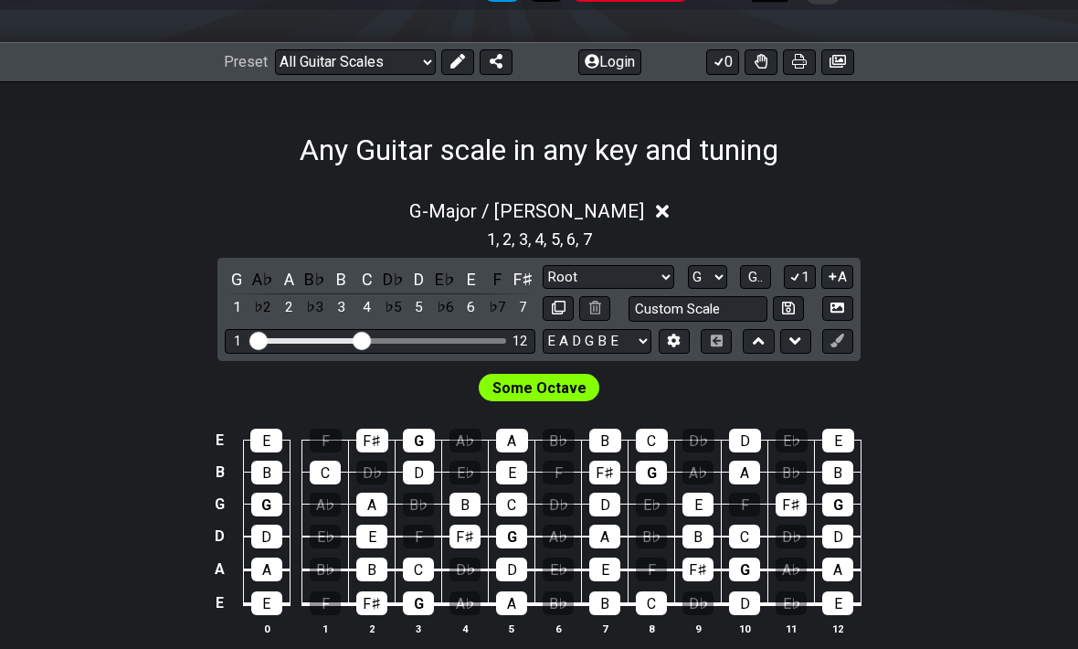
click at [797, 274] on icon at bounding box center [795, 277] width 17 height 14
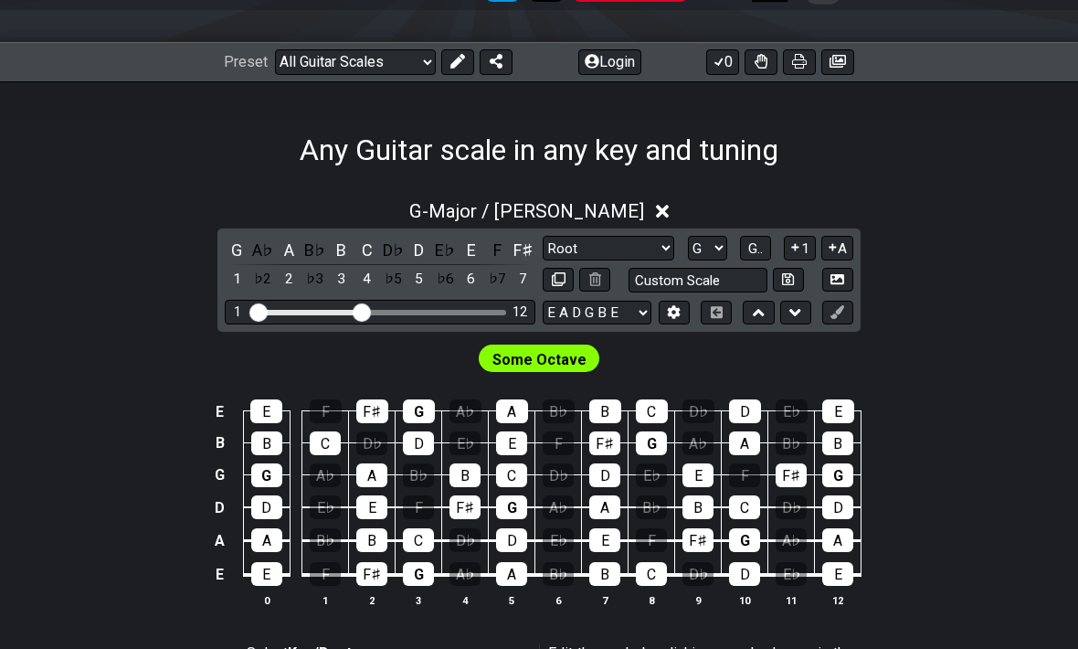
click at [835, 247] on icon at bounding box center [832, 247] width 17 height 14
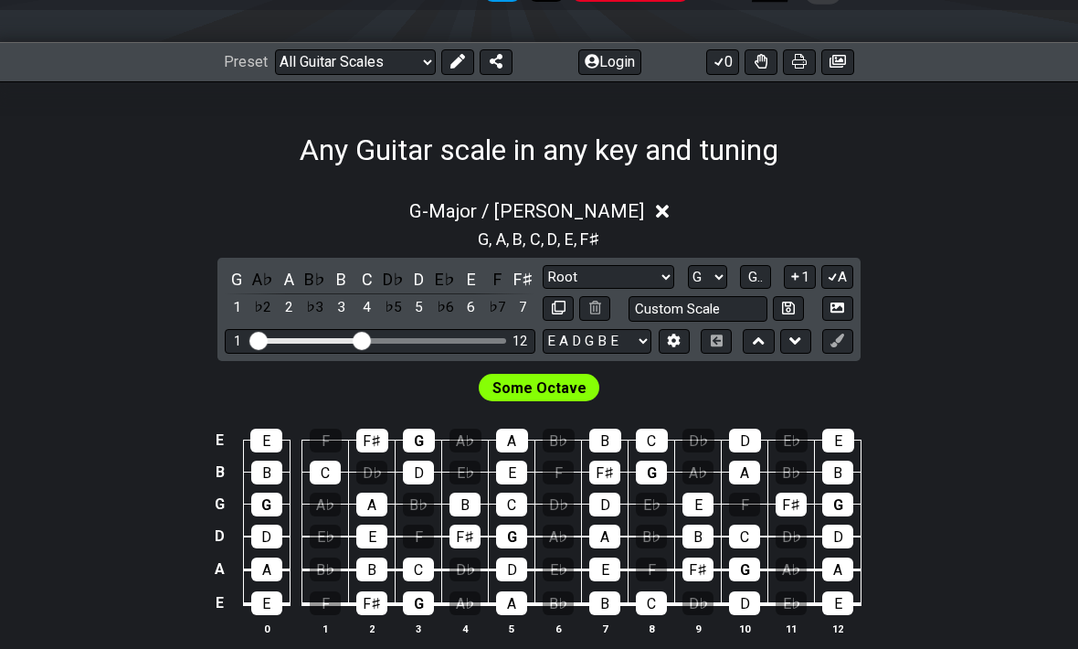
click at [835, 280] on icon at bounding box center [832, 277] width 17 height 14
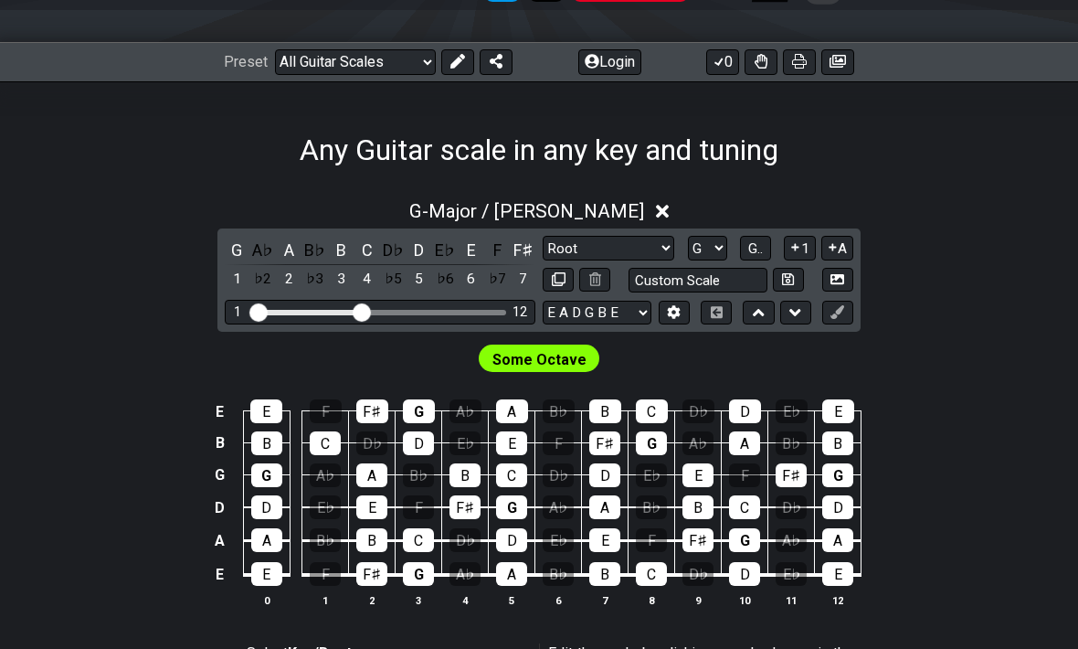
click at [834, 243] on icon at bounding box center [832, 247] width 17 height 14
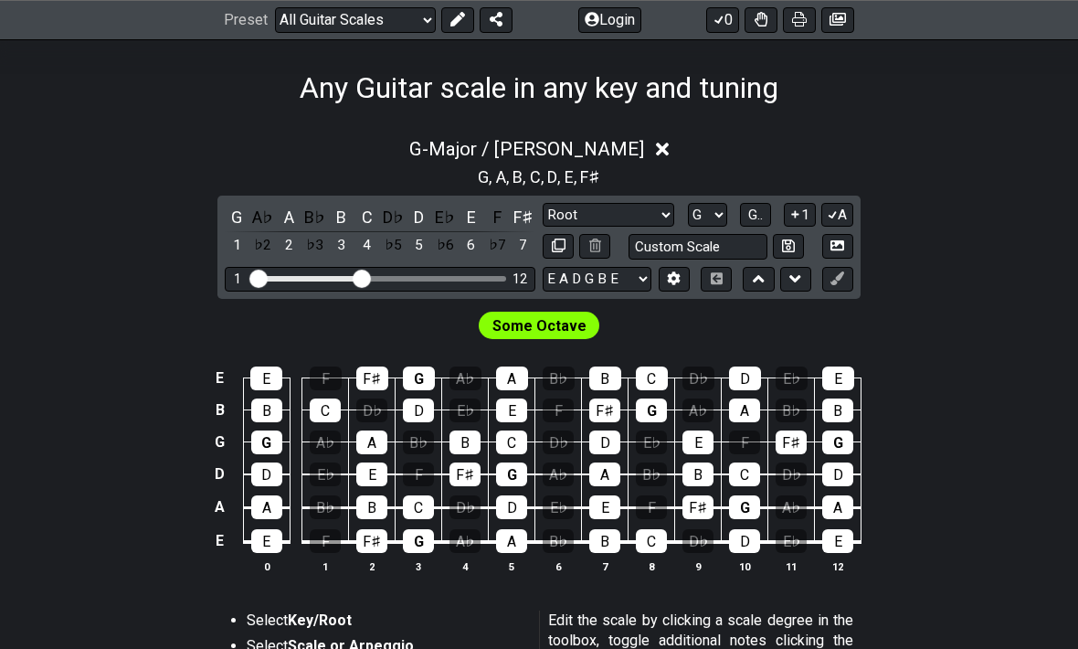
click at [794, 209] on icon at bounding box center [795, 215] width 17 height 14
click at [800, 211] on button "1" at bounding box center [799, 215] width 31 height 25
click at [829, 247] on button at bounding box center [837, 246] width 31 height 25
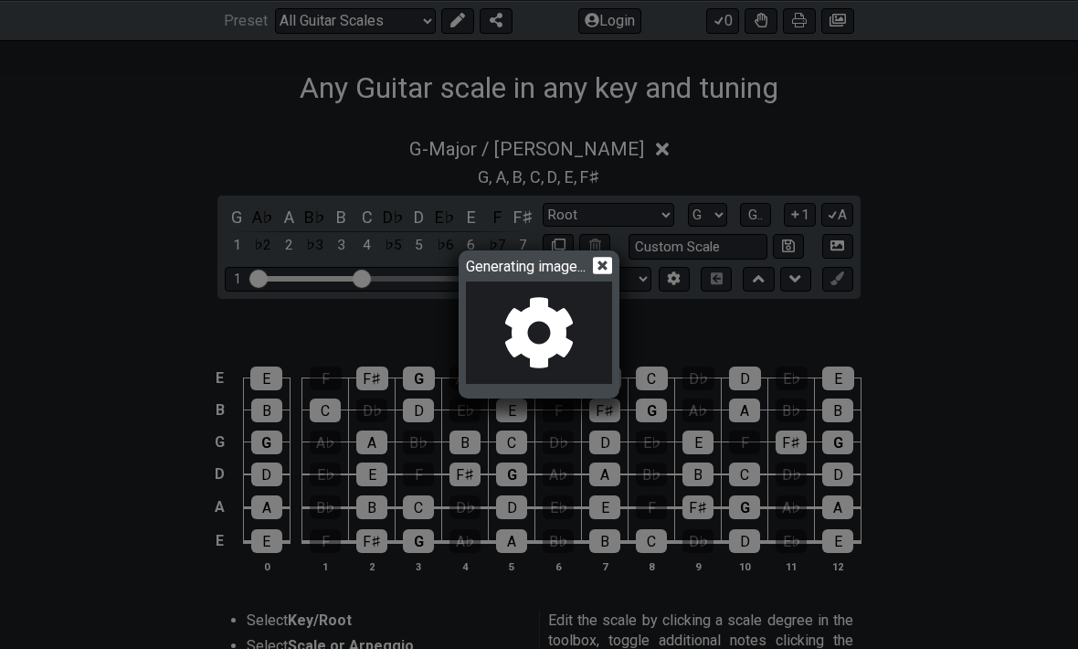
click at [598, 274] on icon at bounding box center [602, 265] width 19 height 17
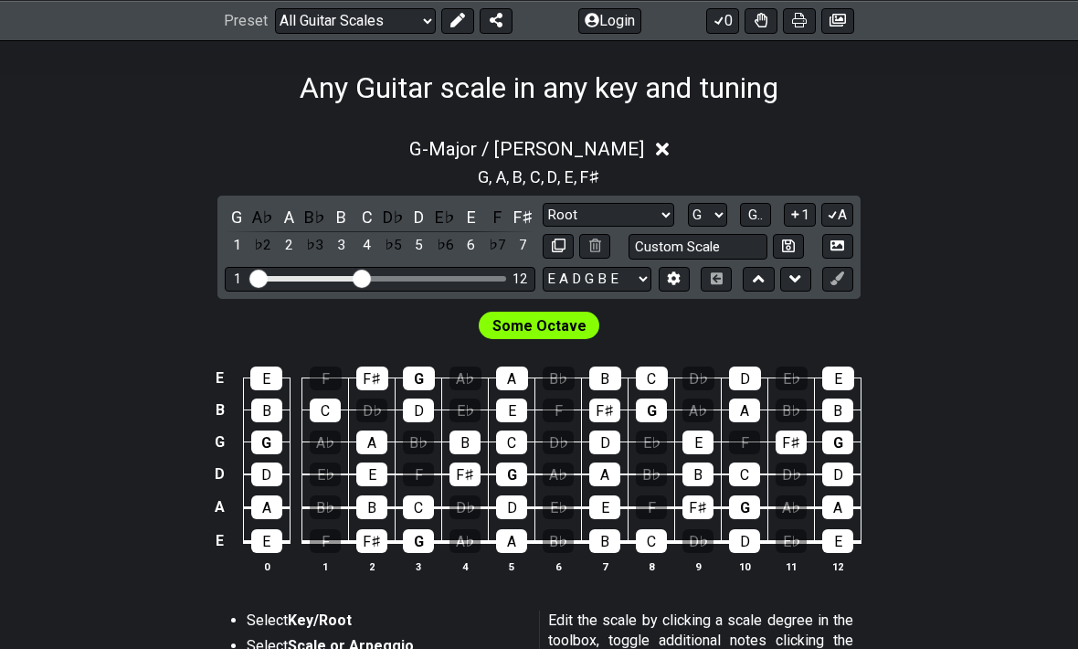
click at [232, 205] on div "G" at bounding box center [237, 217] width 24 height 25
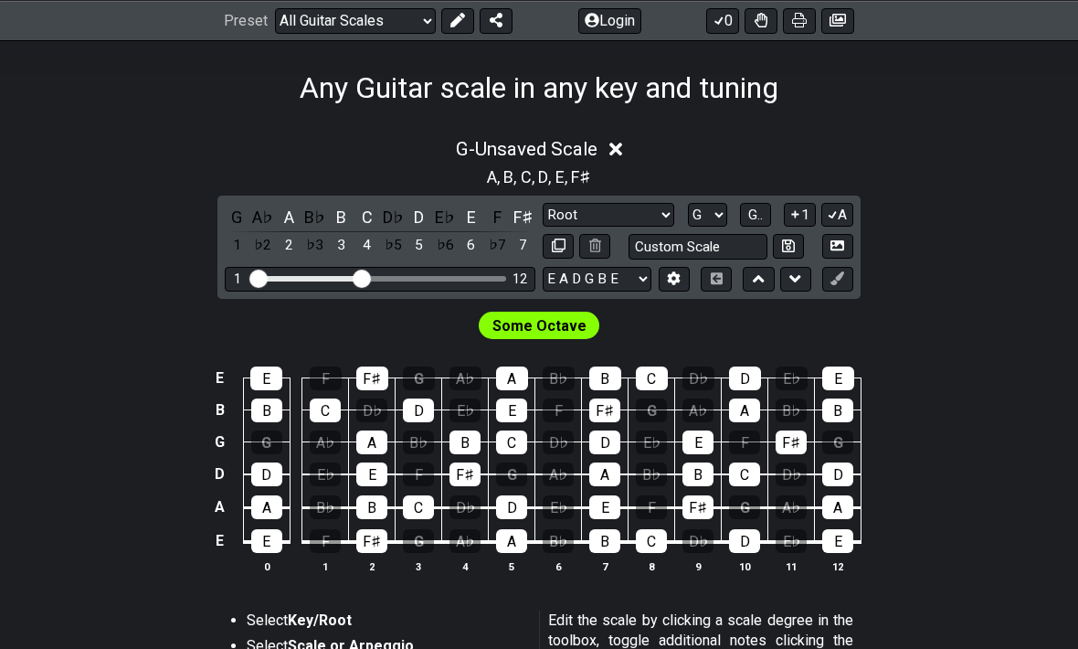
click at [233, 209] on div "G" at bounding box center [237, 217] width 24 height 25
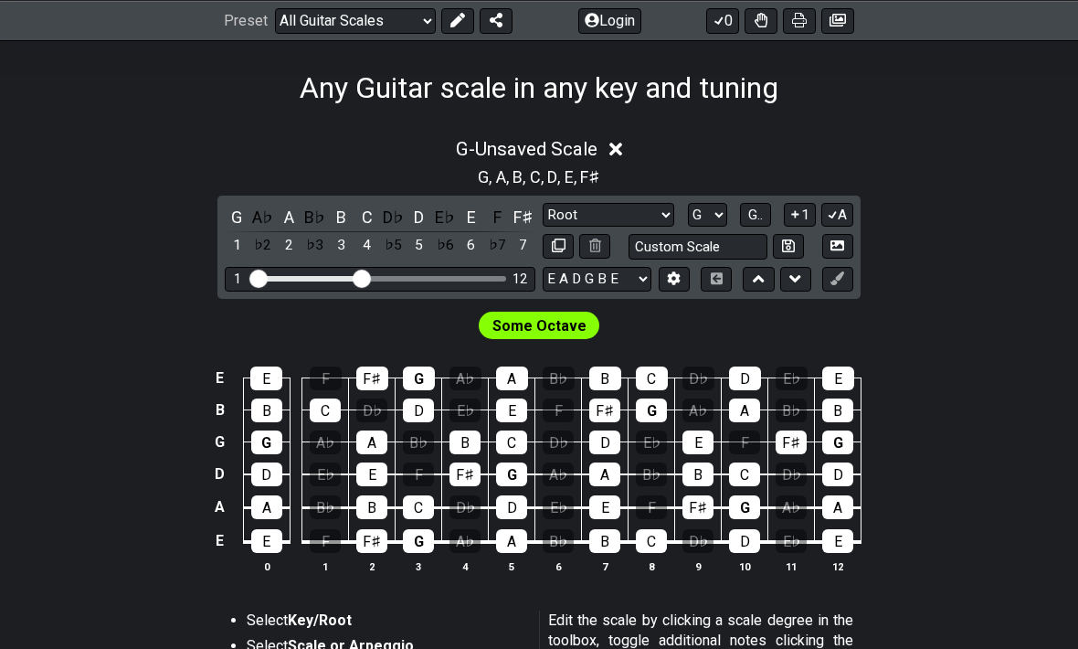
click at [239, 246] on div "1" at bounding box center [237, 245] width 24 height 25
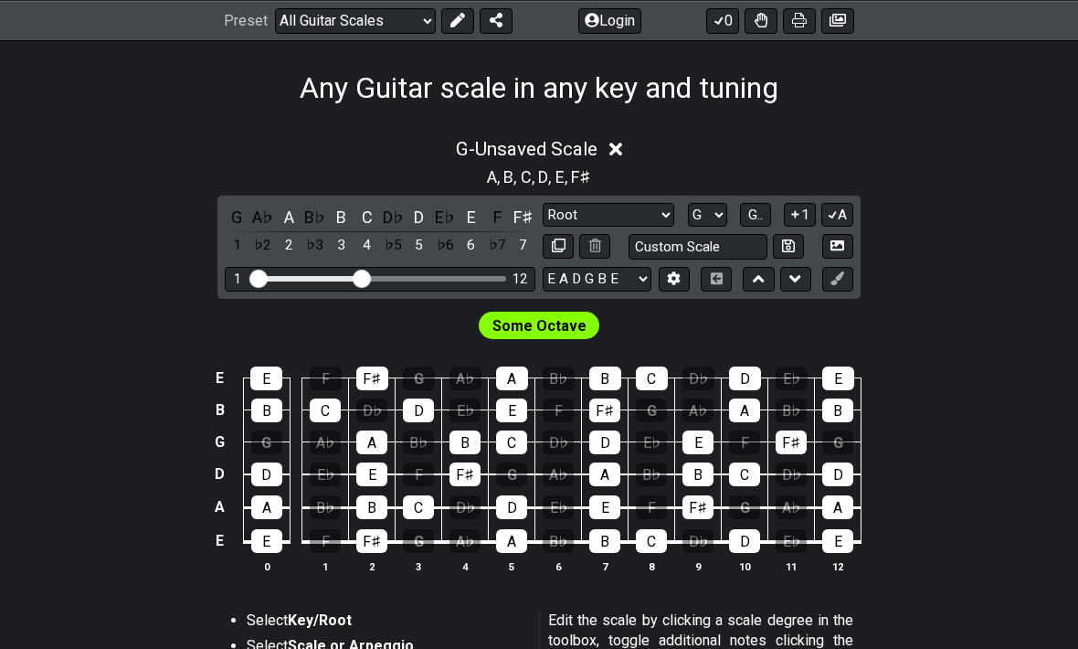
click at [238, 241] on div "1" at bounding box center [237, 245] width 24 height 25
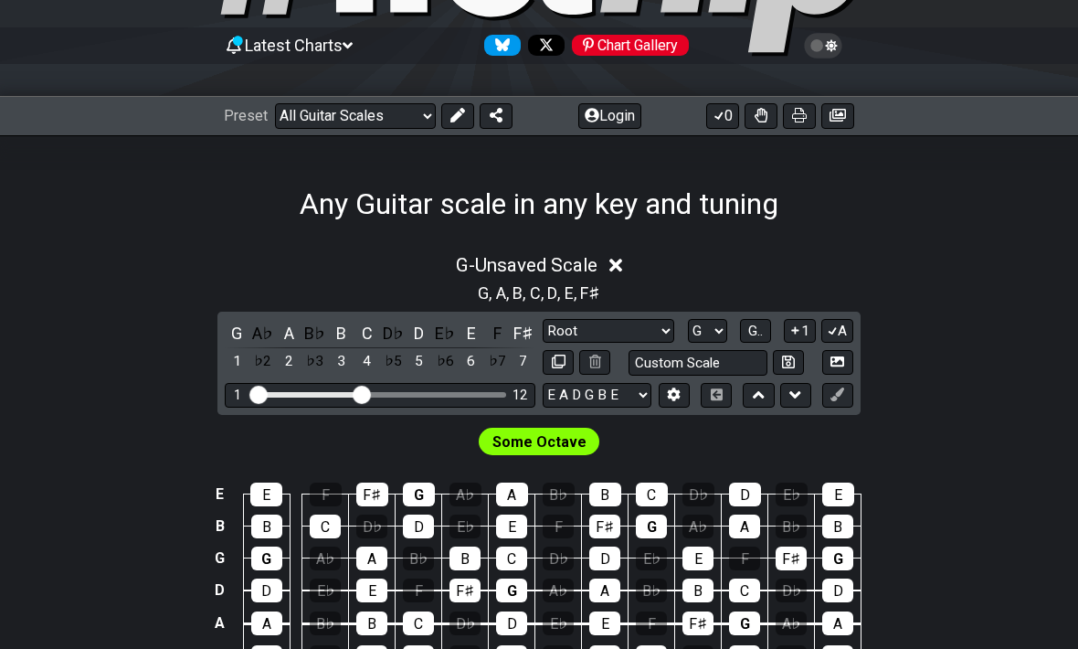
click at [450, 117] on icon at bounding box center [457, 116] width 15 height 15
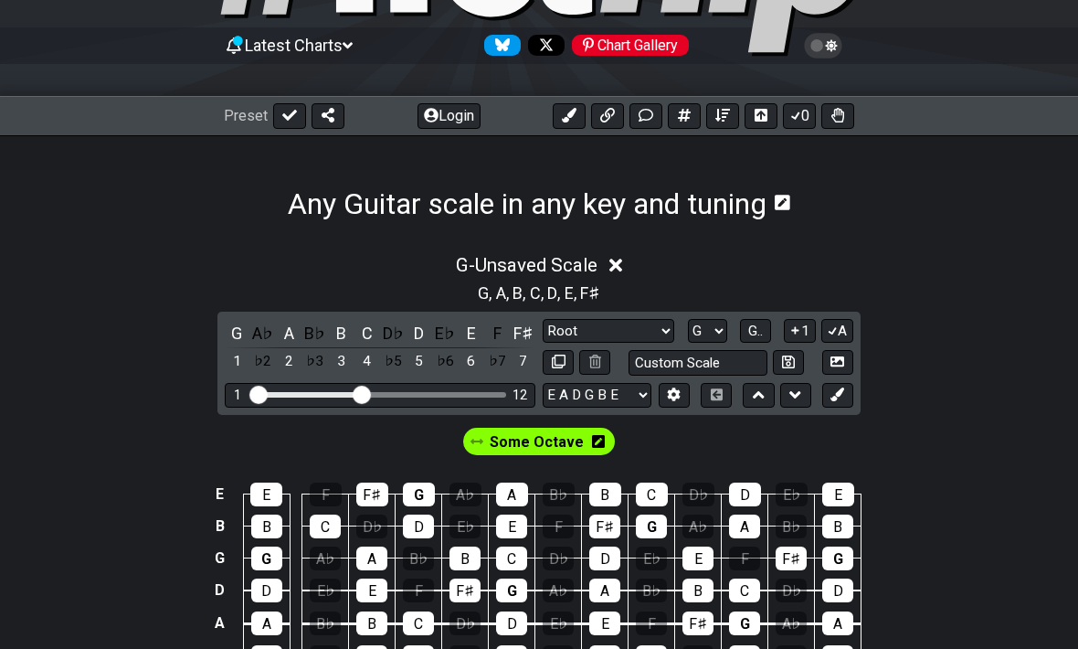
click at [579, 106] on button at bounding box center [569, 116] width 33 height 26
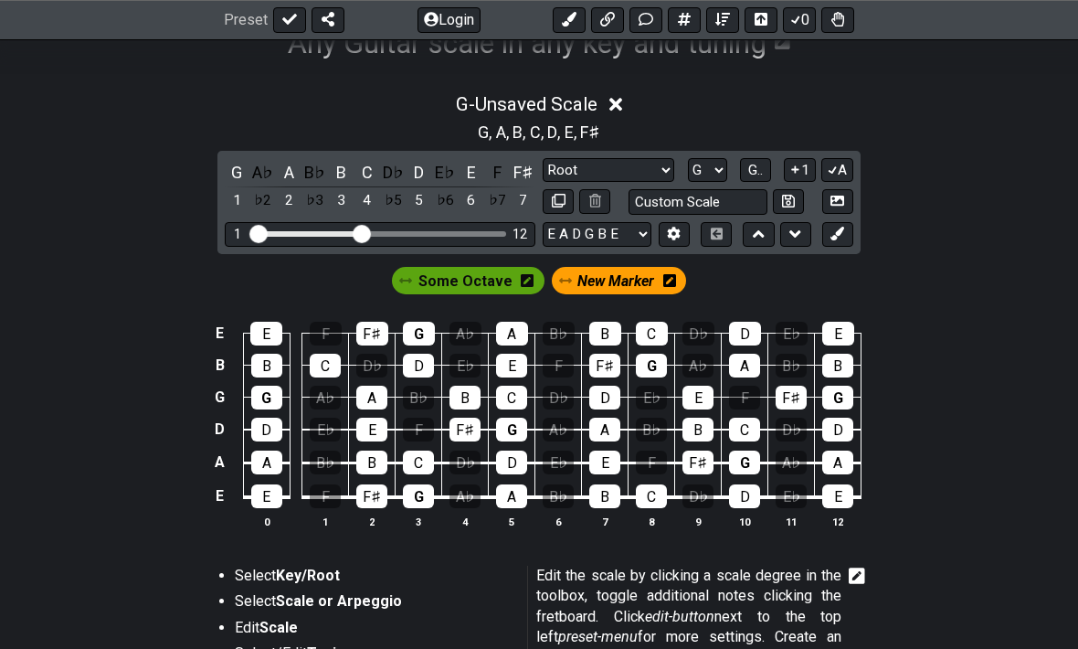
scroll to position [326, 0]
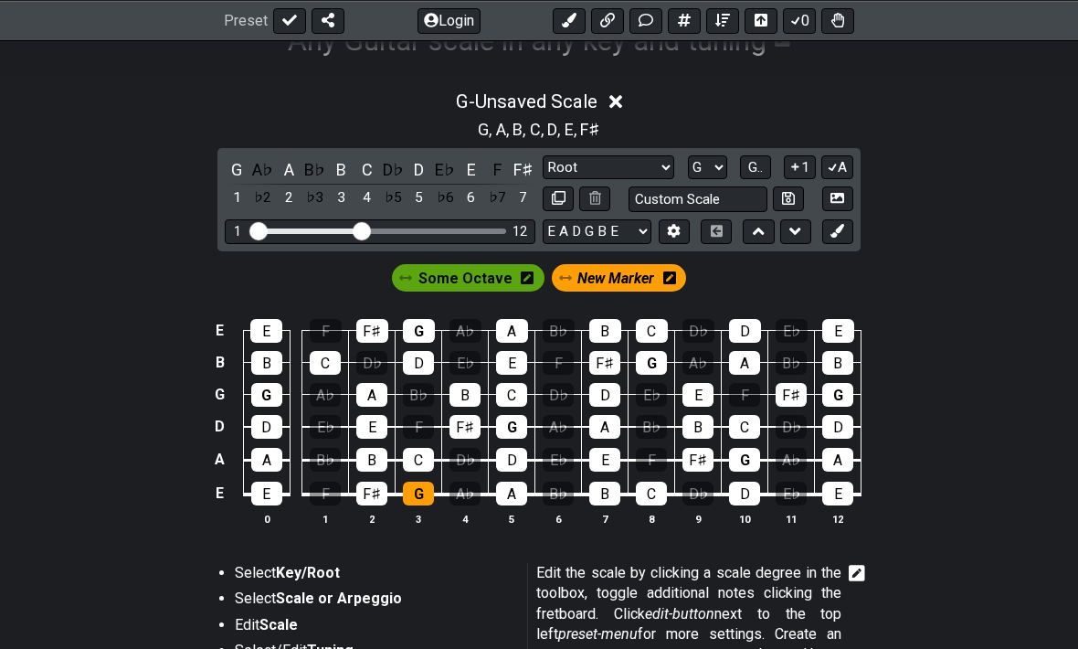
click at [417, 505] on div "G" at bounding box center [418, 493] width 31 height 24
click at [506, 279] on span "Some Octave" at bounding box center [465, 278] width 94 height 26
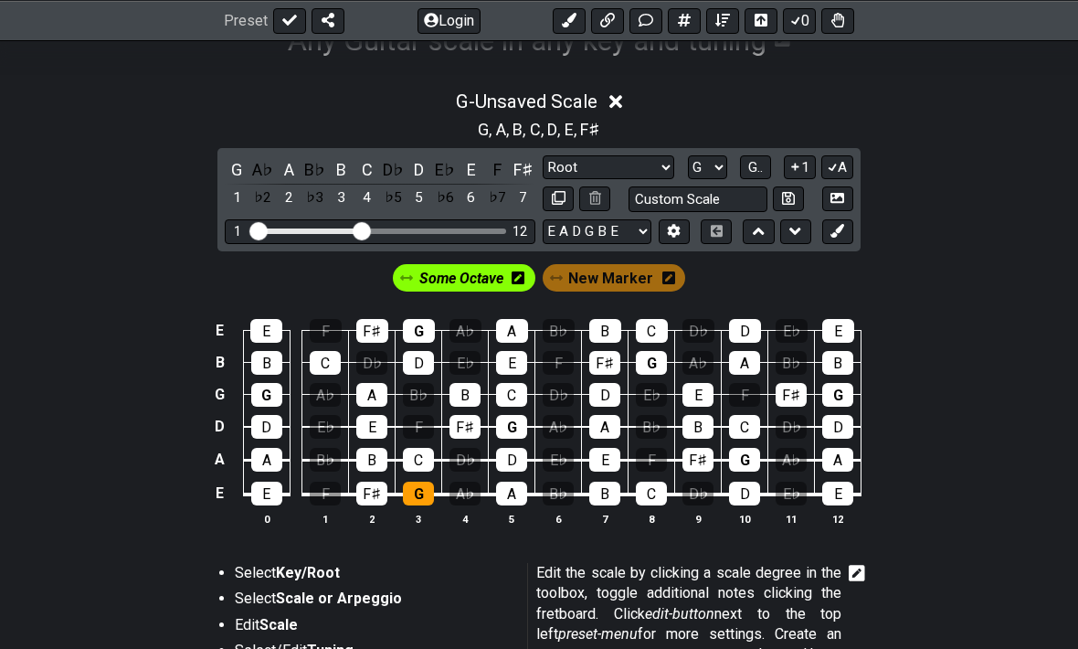
click at [424, 478] on td "G" at bounding box center [419, 477] width 47 height 35
click at [422, 494] on div "G" at bounding box center [418, 493] width 31 height 24
click at [273, 387] on div "G" at bounding box center [266, 395] width 31 height 24
click at [275, 393] on div "G" at bounding box center [266, 395] width 31 height 24
click at [525, 419] on div "G" at bounding box center [511, 427] width 31 height 24
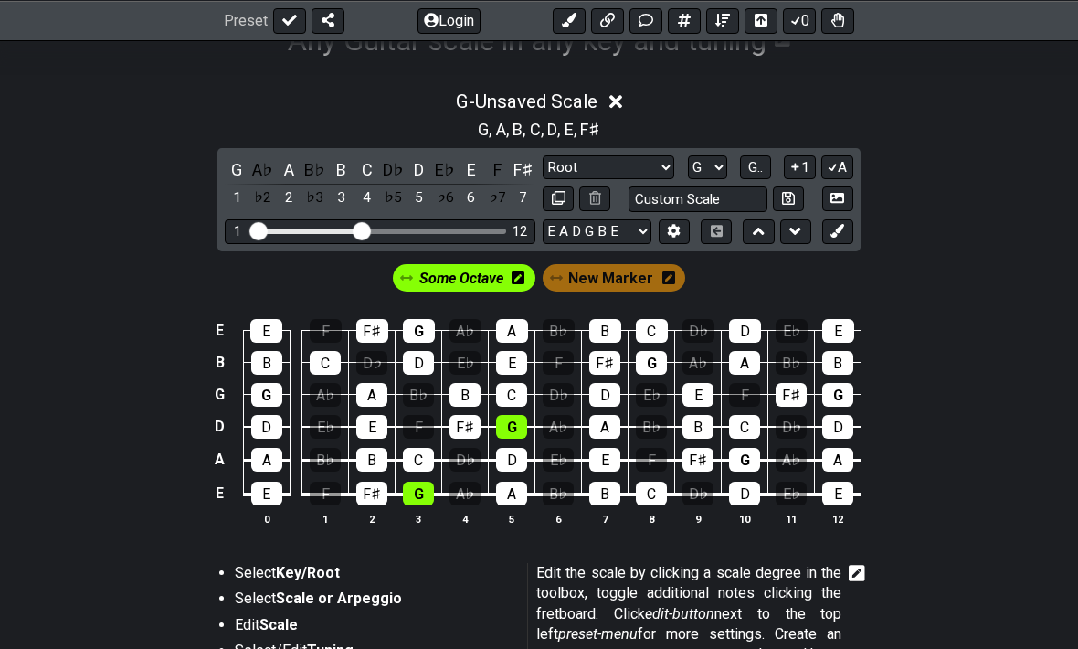
click at [409, 327] on div "G" at bounding box center [419, 331] width 32 height 24
click at [665, 358] on div "G" at bounding box center [651, 363] width 31 height 24
click at [754, 460] on div "G" at bounding box center [744, 460] width 31 height 24
click at [847, 392] on div "G" at bounding box center [837, 395] width 31 height 24
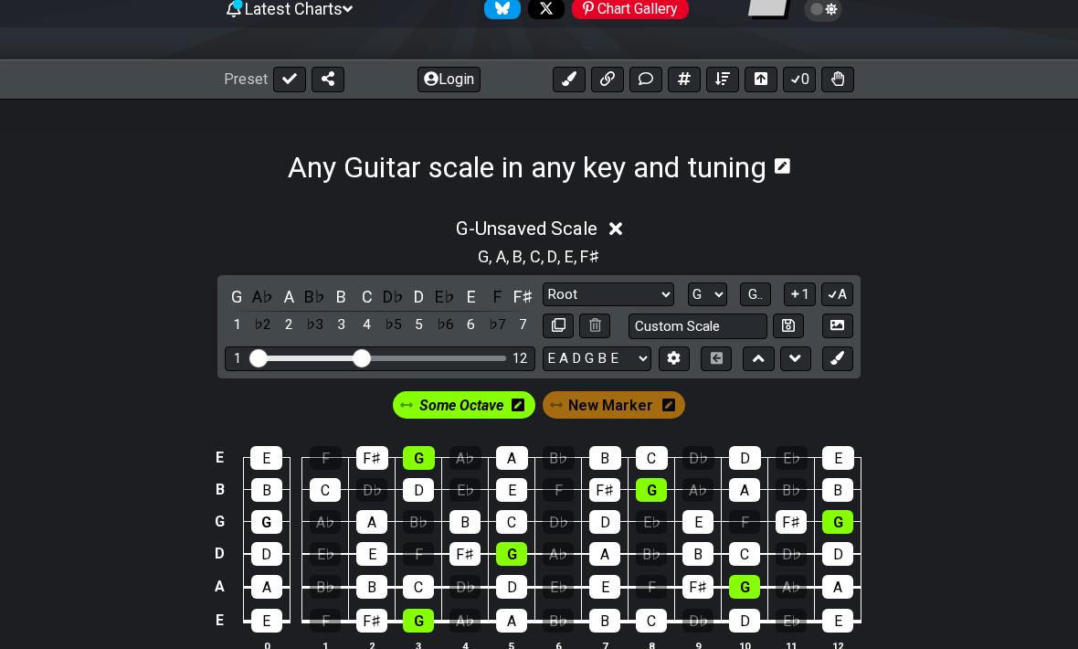
scroll to position [192, 0]
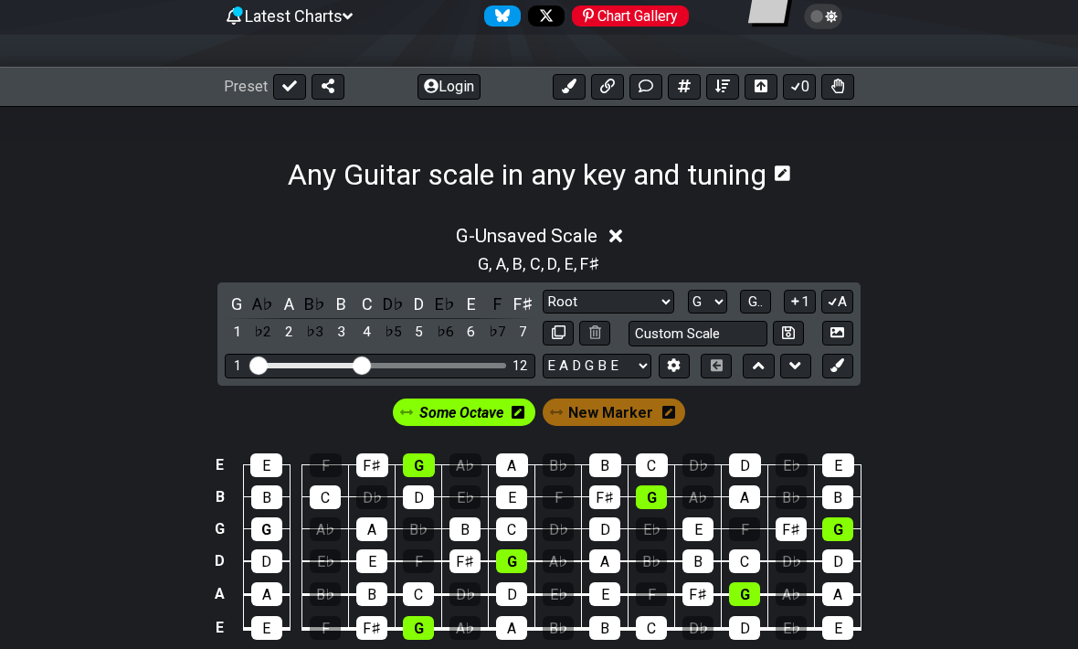
click at [569, 88] on icon at bounding box center [569, 86] width 15 height 15
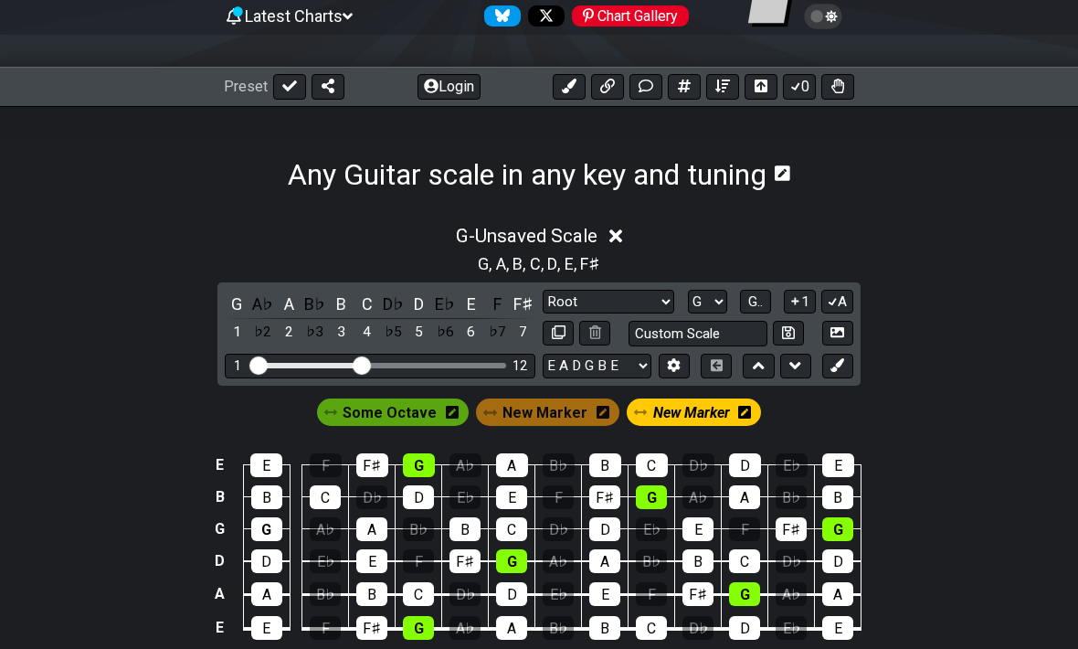
click at [693, 410] on span "New Marker" at bounding box center [691, 412] width 77 height 26
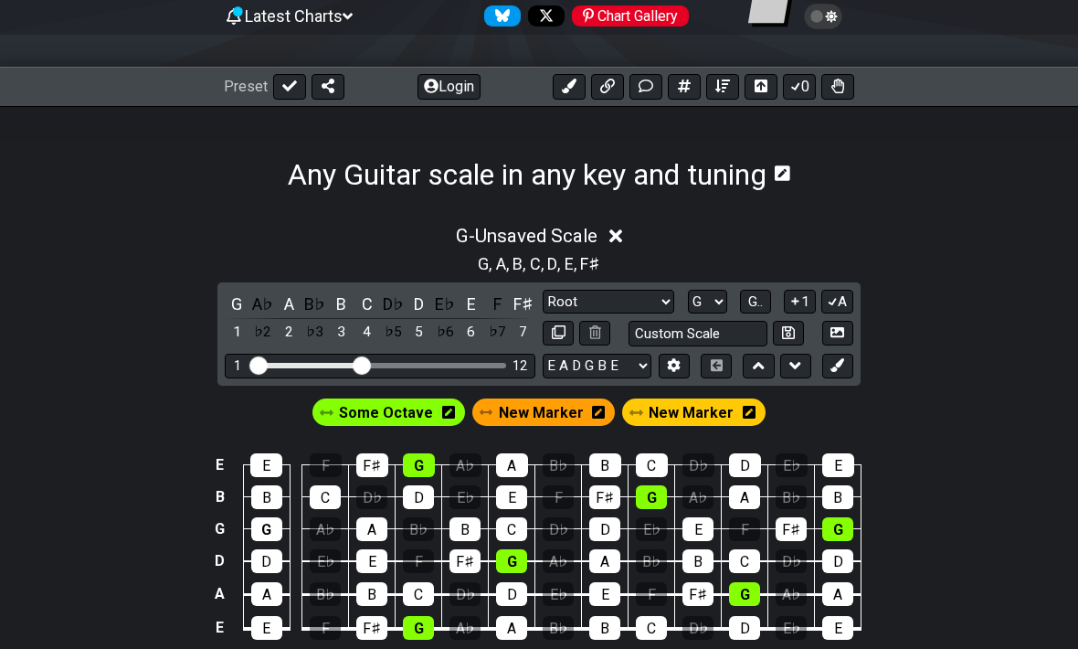
click at [745, 412] on icon at bounding box center [749, 412] width 13 height 13
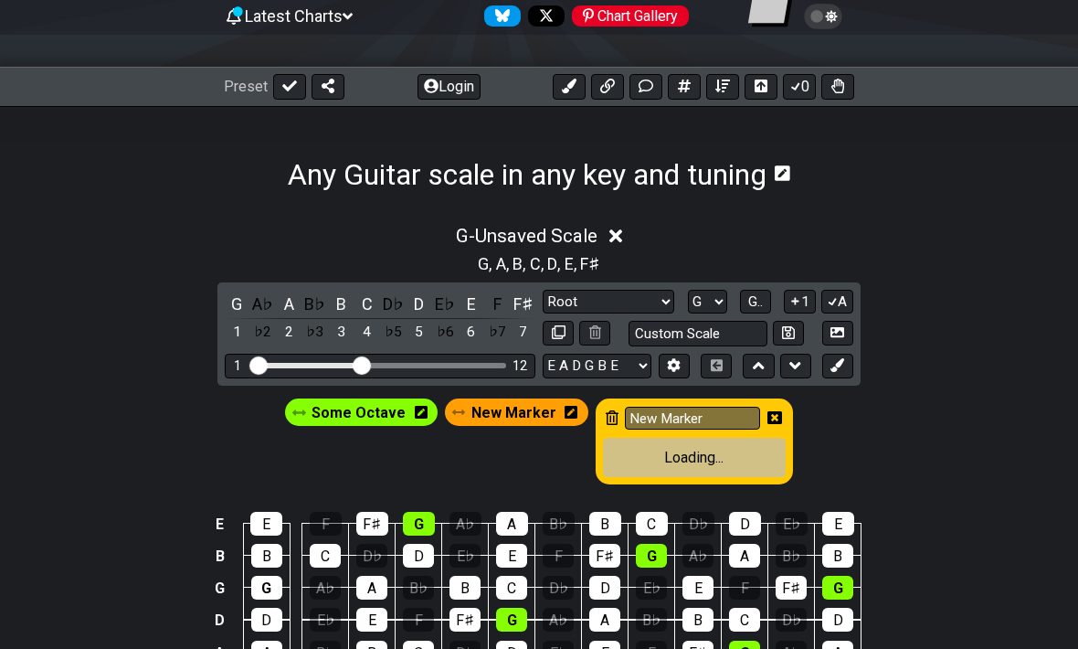
click at [607, 416] on icon at bounding box center [612, 417] width 13 height 15
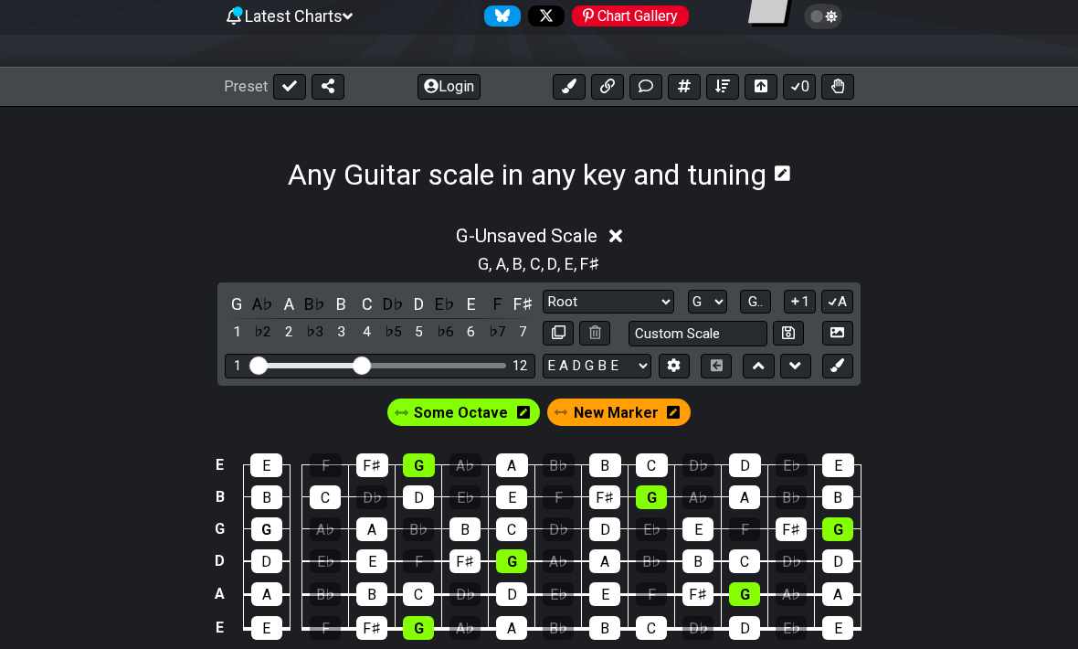
click at [667, 410] on icon at bounding box center [673, 412] width 13 height 15
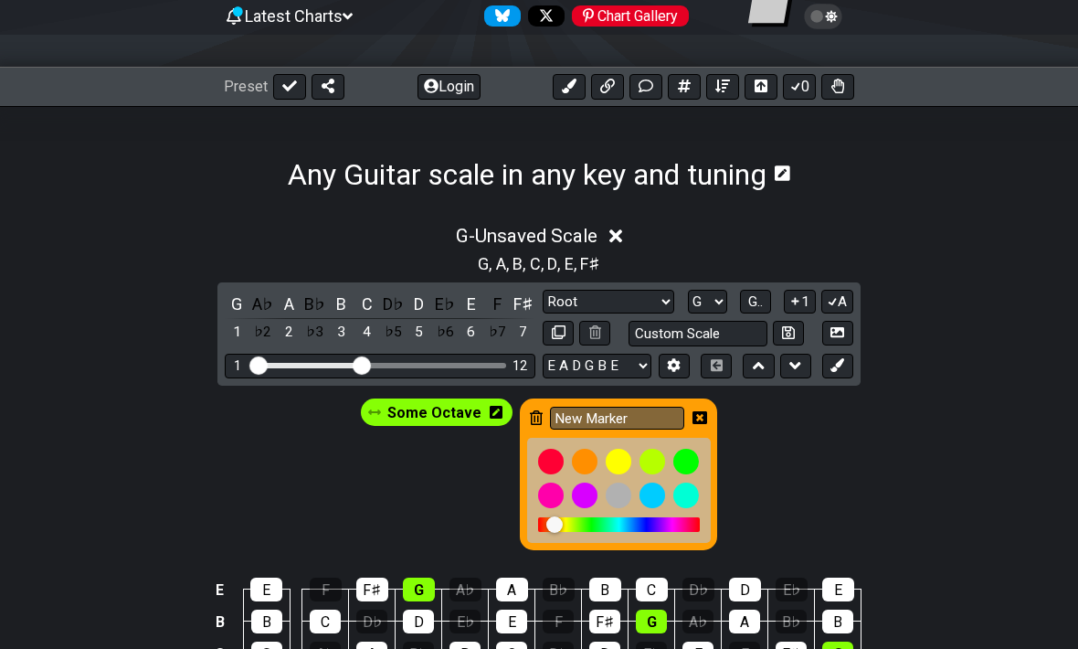
click at [536, 418] on icon at bounding box center [536, 417] width 13 height 15
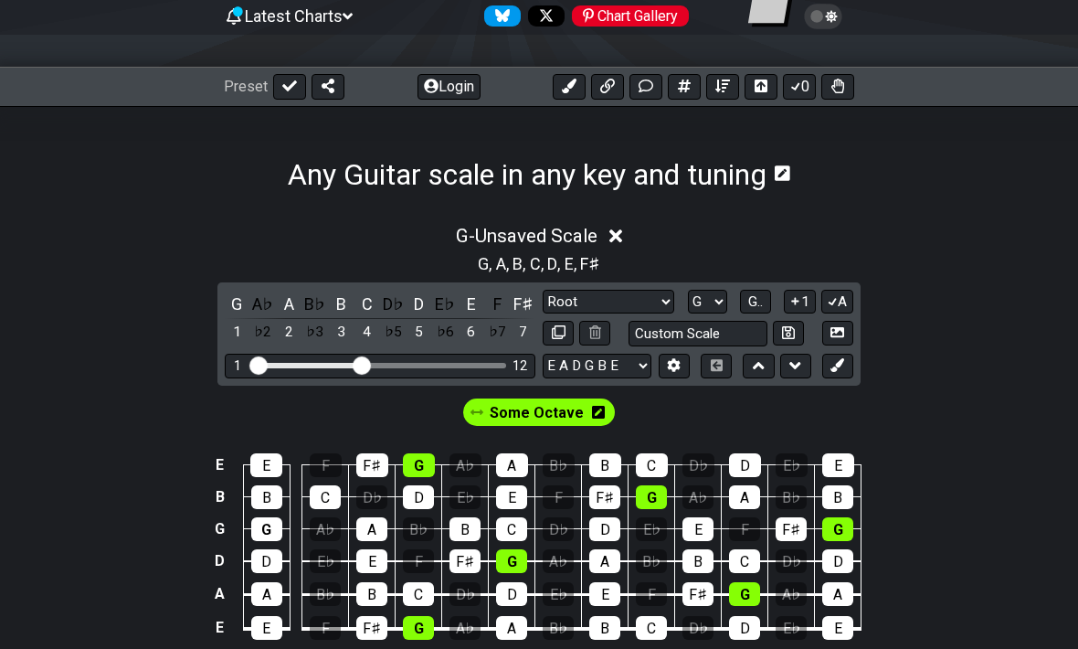
click at [998, 207] on div "G - Unsaved Scale G , A , B , C , D , E , F♯ G A♭ A B♭ B C D♭ D E♭ E F F♯ 1 ♭2 …" at bounding box center [539, 579] width 1078 height 775
click at [1012, 269] on div "G , A , B , C , D , E , F♯" at bounding box center [539, 262] width 1078 height 29
click at [581, 87] on button at bounding box center [569, 87] width 33 height 26
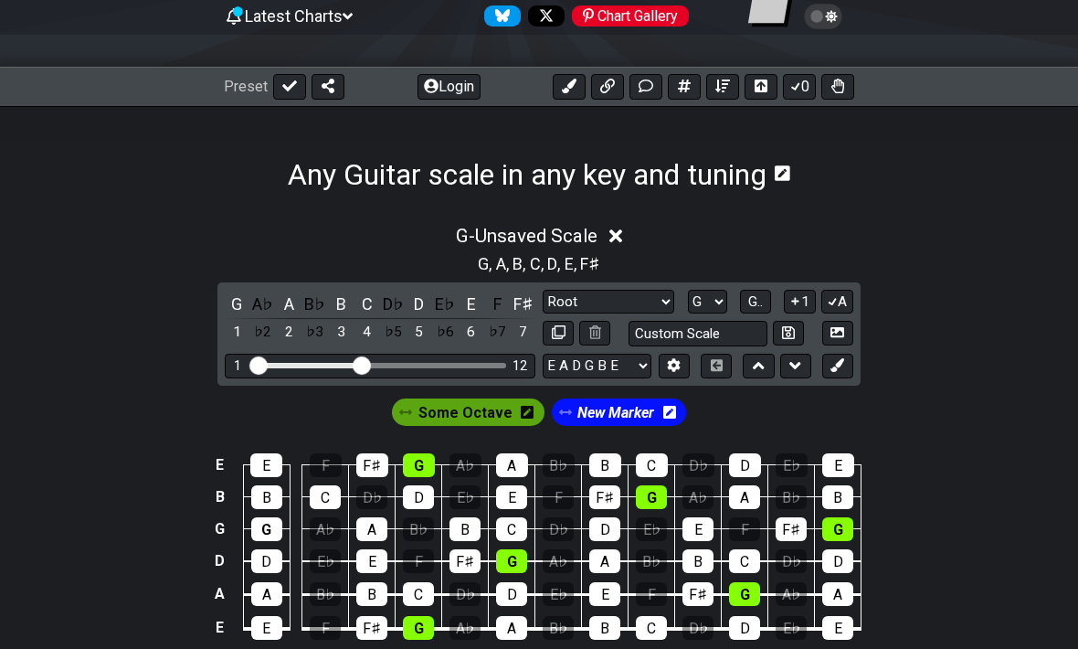
click at [576, 79] on icon at bounding box center [569, 86] width 15 height 15
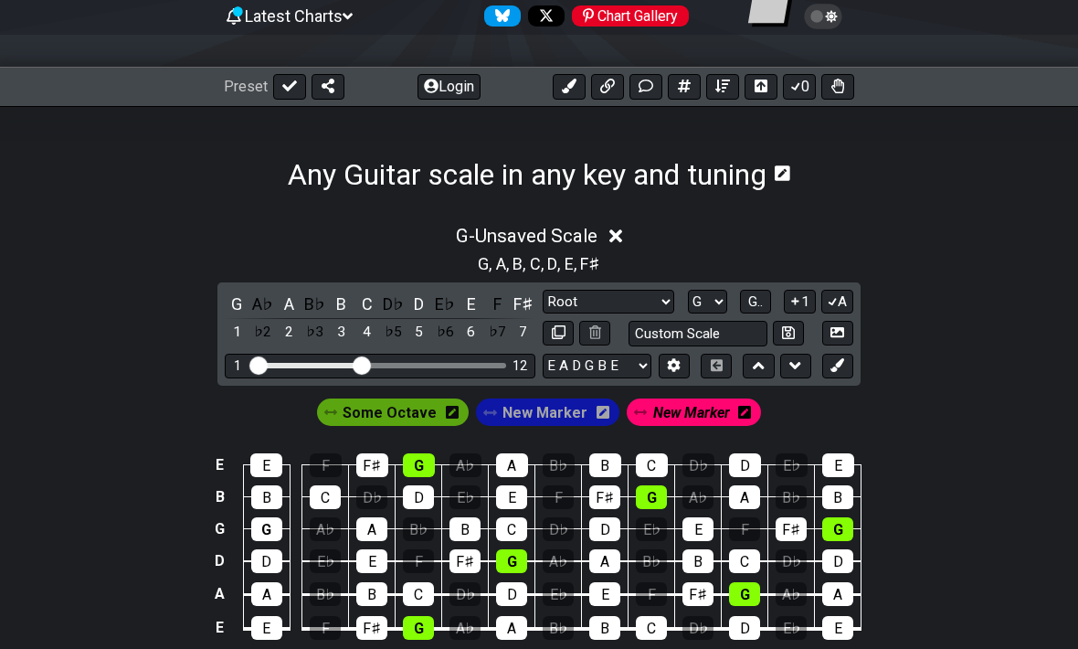
click at [634, 414] on icon at bounding box center [640, 412] width 13 height 13
click at [640, 411] on icon at bounding box center [640, 412] width 13 height 13
click at [745, 403] on icon at bounding box center [744, 412] width 13 height 26
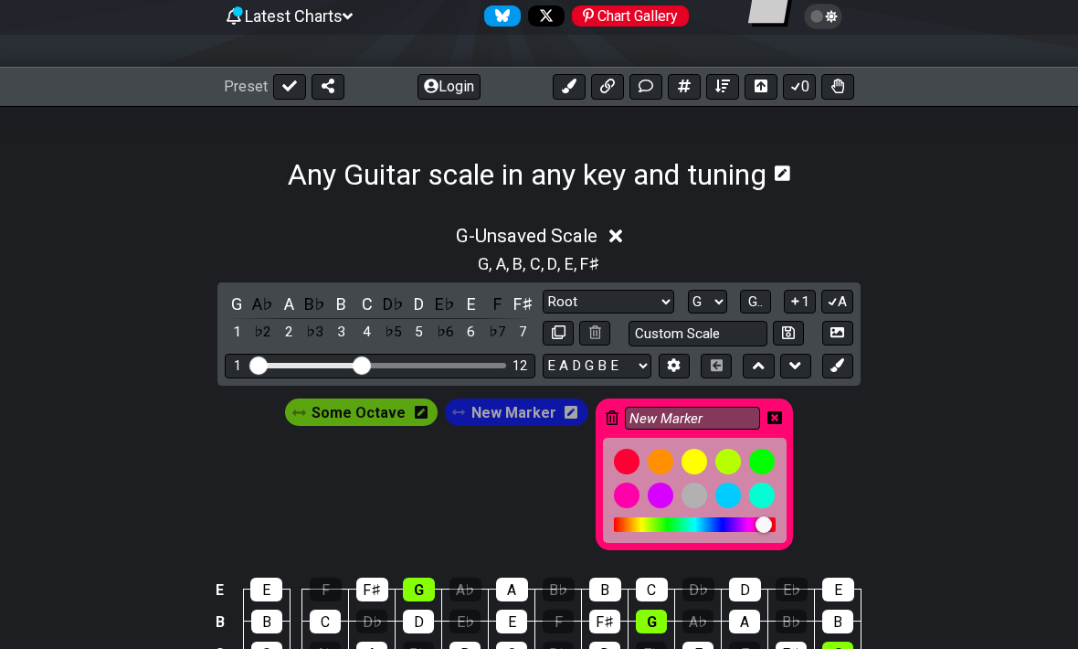
click at [611, 417] on icon at bounding box center [612, 417] width 13 height 15
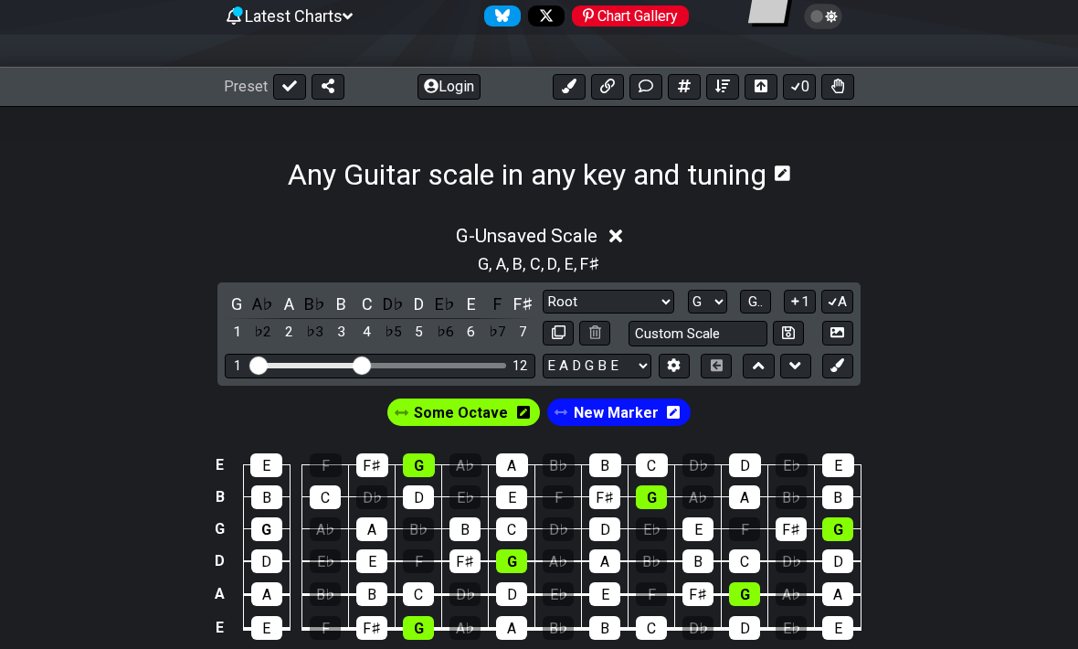
click at [671, 412] on icon at bounding box center [673, 412] width 13 height 13
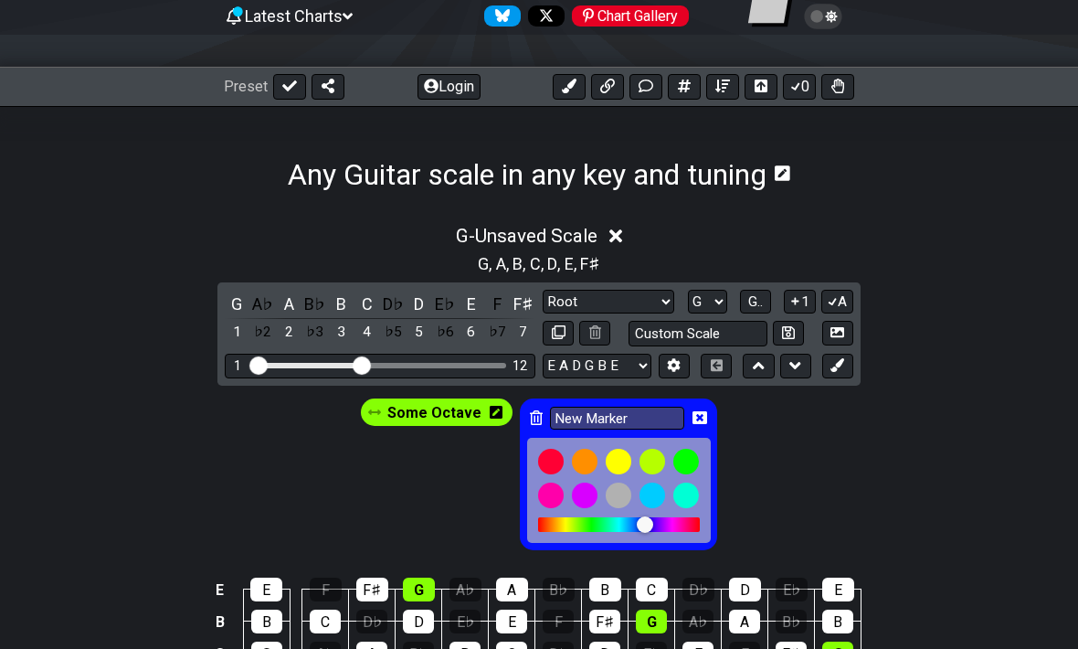
click at [531, 418] on icon at bounding box center [536, 417] width 13 height 15
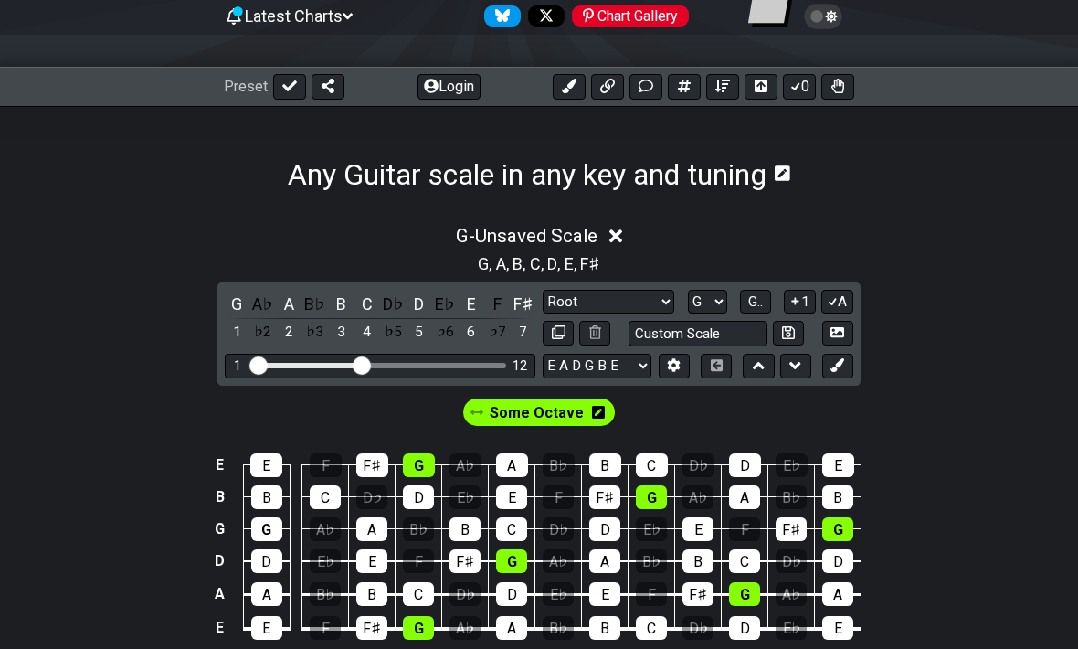
click at [992, 273] on div "G , A , B , C , D , E , F♯" at bounding box center [539, 262] width 1078 height 29
click at [735, 332] on input "Custom Scale" at bounding box center [698, 333] width 139 height 25
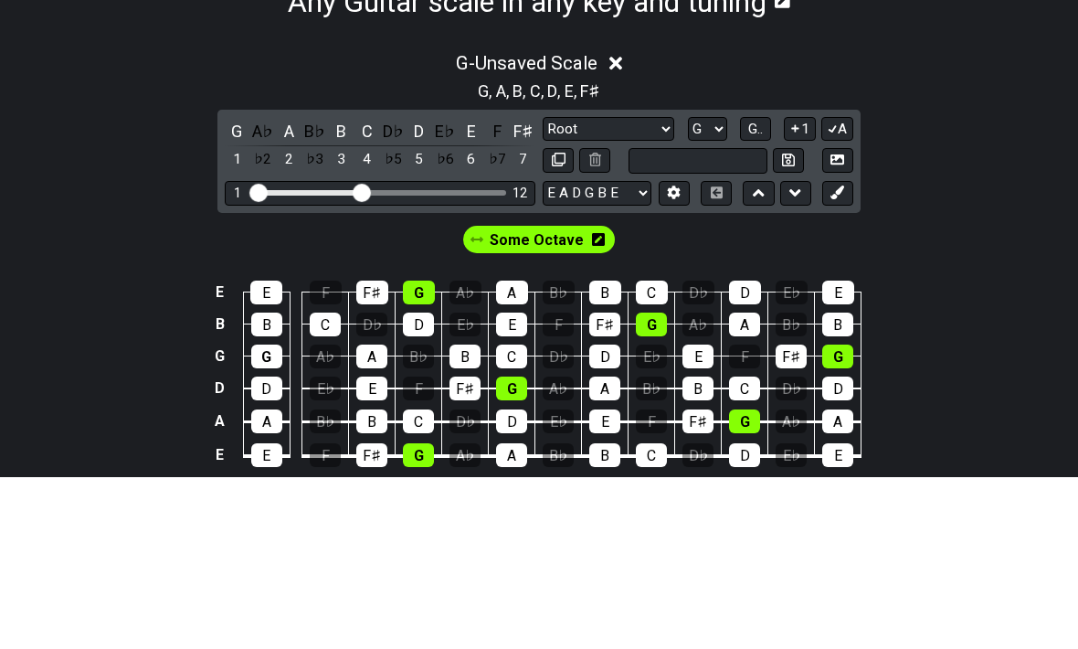
click at [1028, 386] on div "Some Octave" at bounding box center [539, 408] width 1078 height 44
type input "Custom Scale"
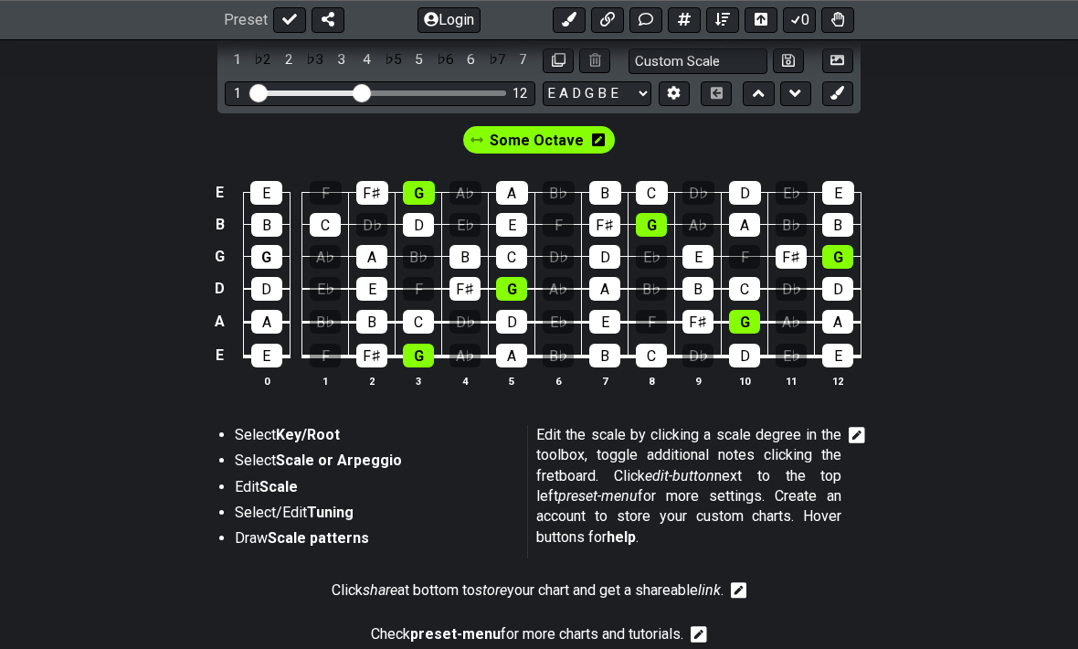
click at [592, 133] on icon at bounding box center [598, 140] width 13 height 15
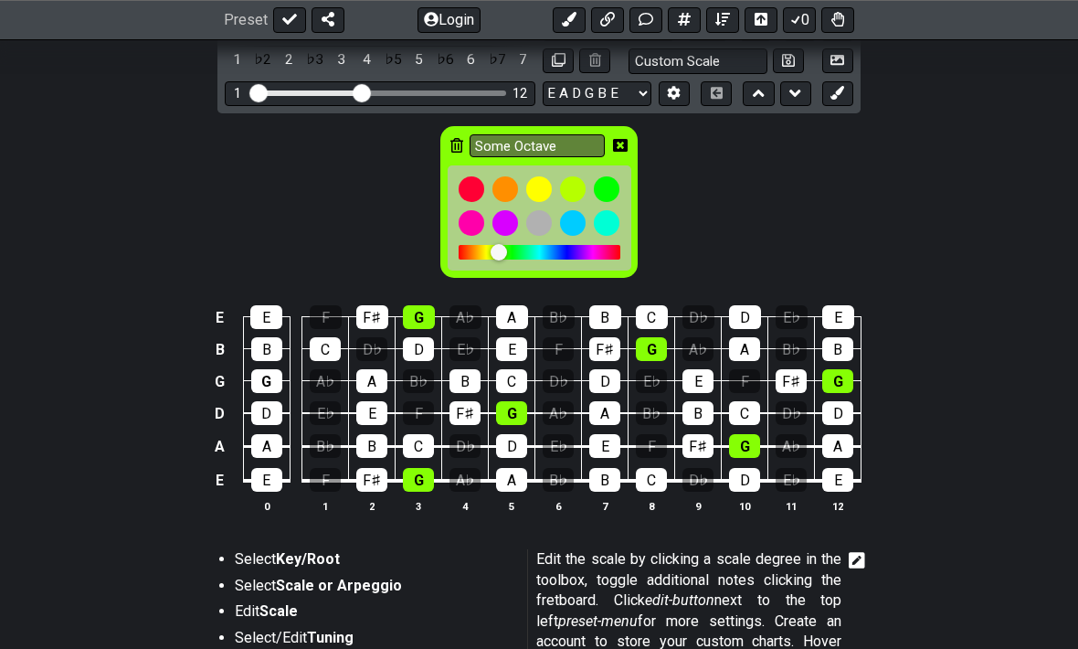
scroll to position [464, 0]
click at [624, 143] on icon at bounding box center [620, 145] width 15 height 13
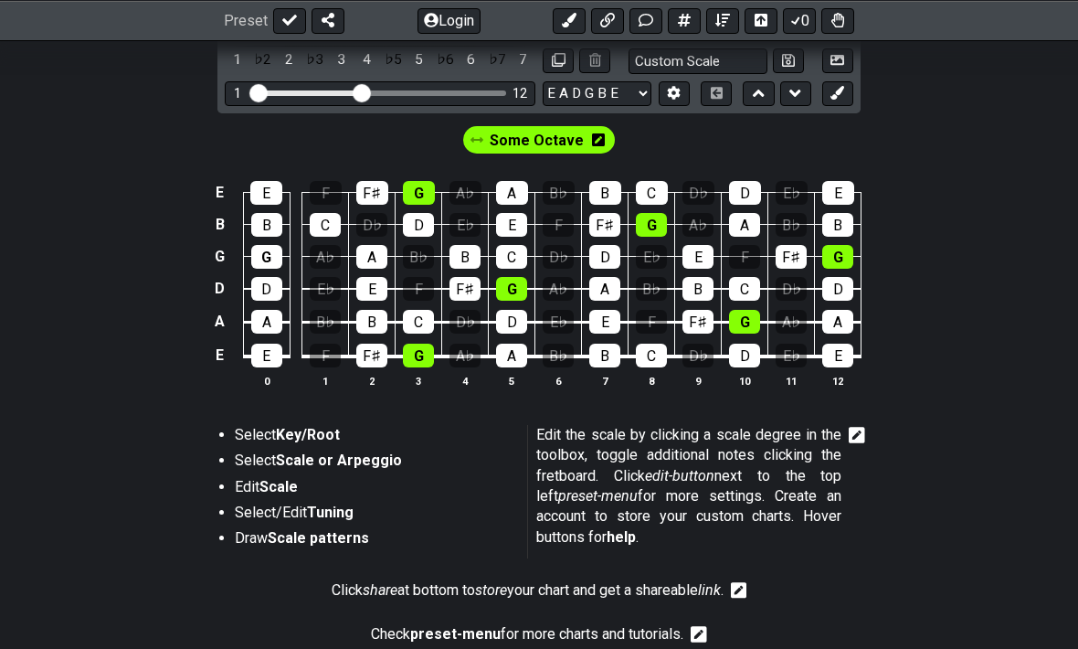
click at [599, 143] on icon at bounding box center [598, 139] width 13 height 13
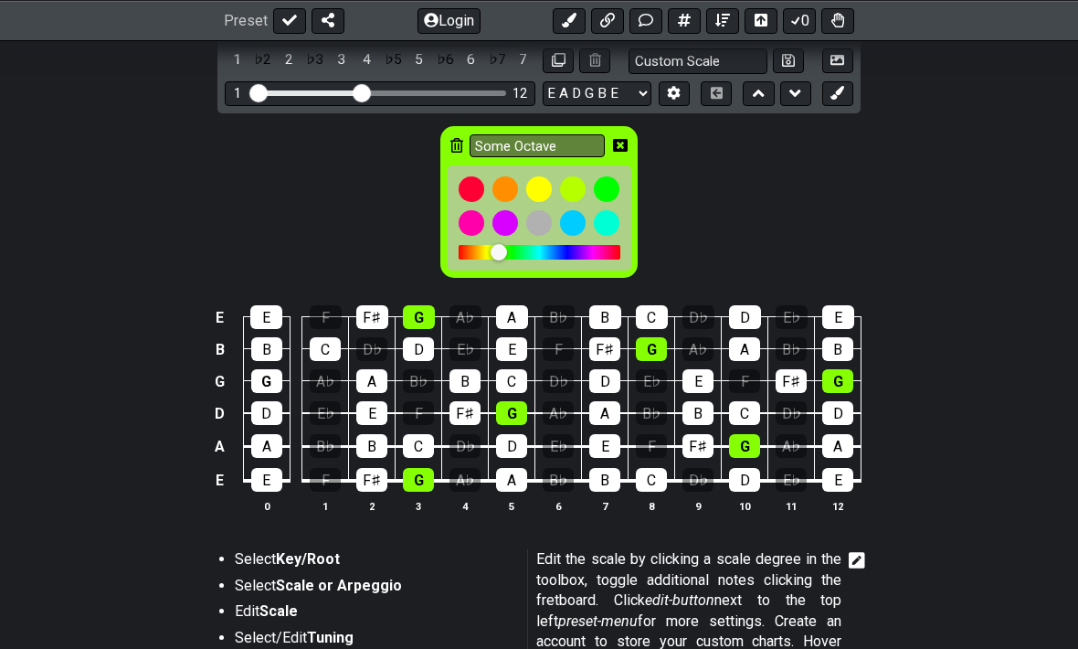
click at [566, 137] on input "Some Octave" at bounding box center [537, 145] width 135 height 23
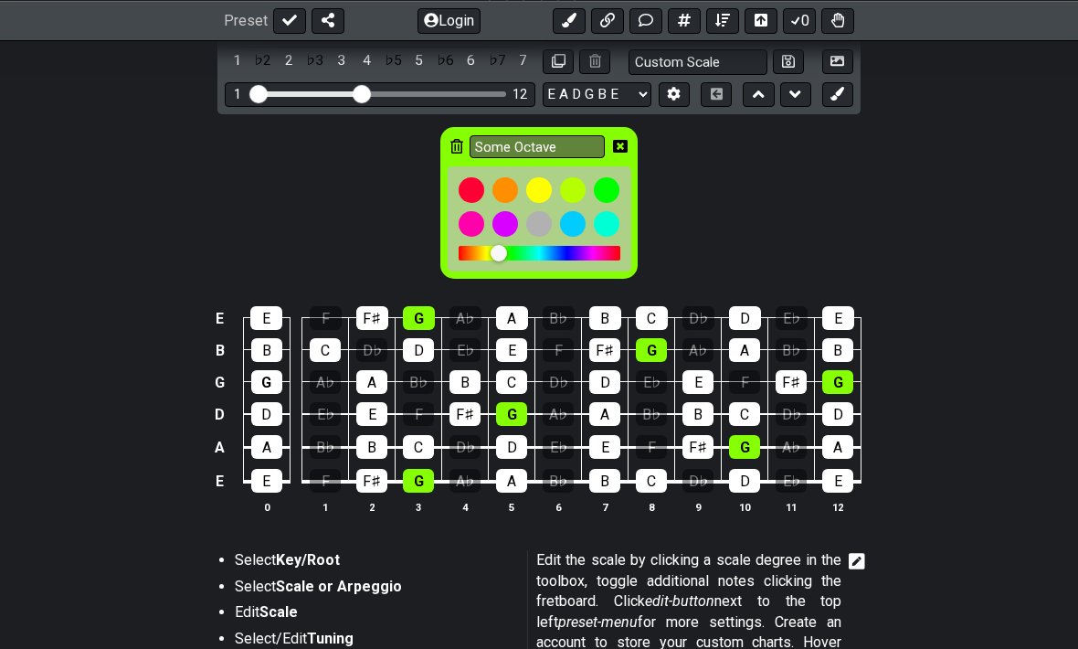
click at [544, 143] on input "Some Octave" at bounding box center [537, 146] width 135 height 23
click at [544, 142] on input "Some Octave" at bounding box center [537, 146] width 135 height 23
click at [537, 136] on input "Some Octave" at bounding box center [537, 146] width 135 height 23
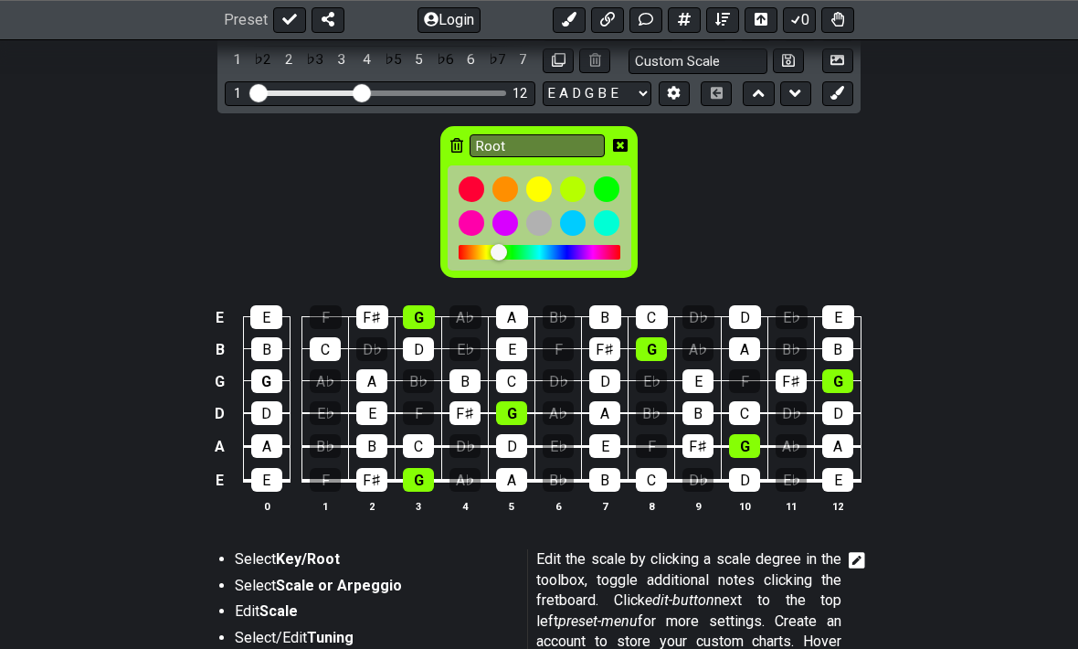
type input "Root"
click at [966, 211] on div "Root" at bounding box center [539, 198] width 1078 height 169
click at [935, 197] on div "Root" at bounding box center [539, 198] width 1078 height 169
click at [626, 141] on icon at bounding box center [620, 146] width 15 height 13
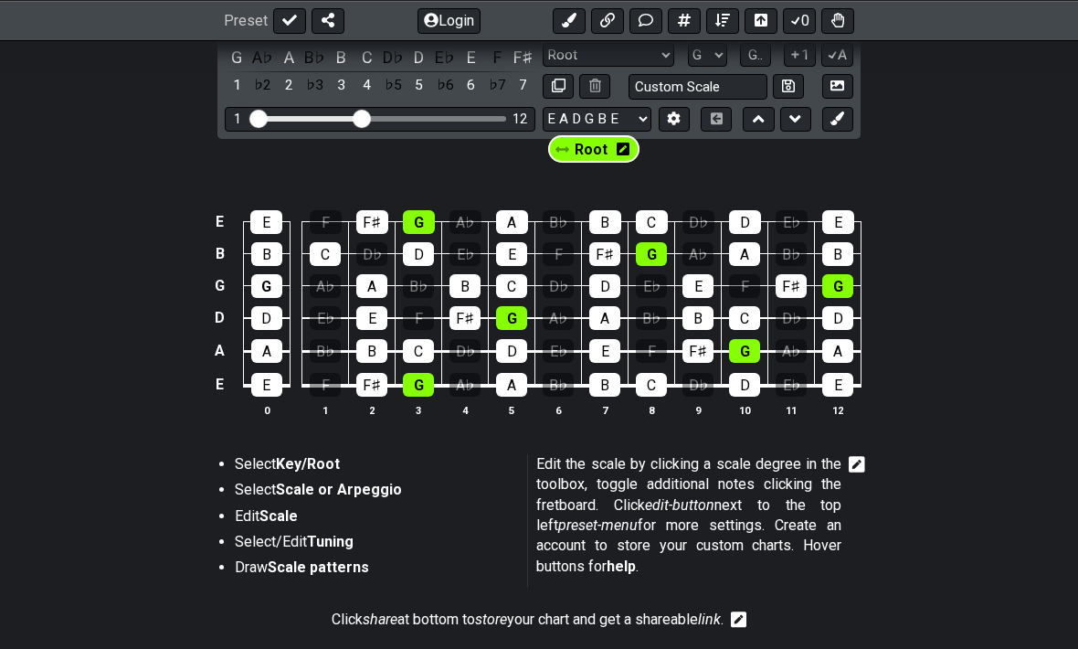
scroll to position [428, 0]
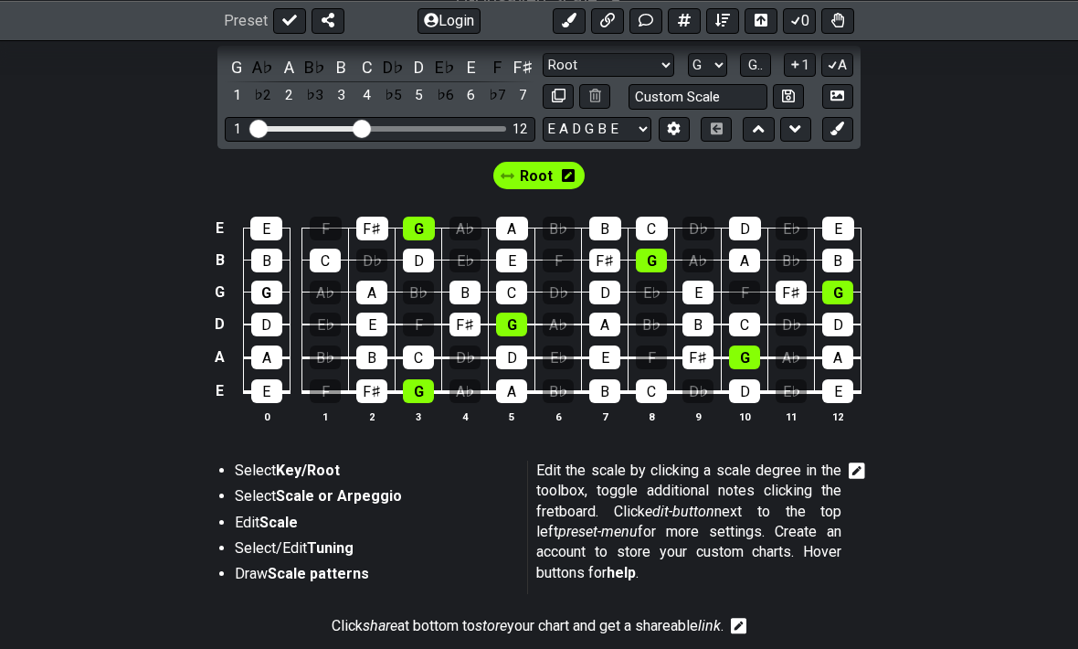
click at [975, 177] on div "Root" at bounding box center [539, 171] width 1078 height 44
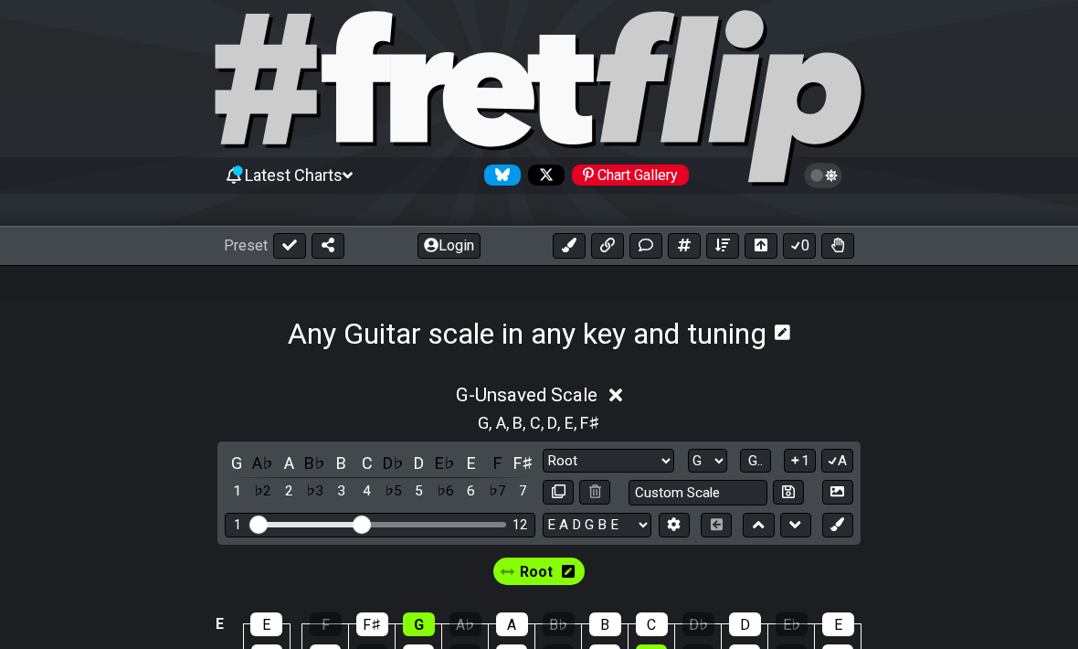
scroll to position [0, 0]
